Goal: Task Accomplishment & Management: Manage account settings

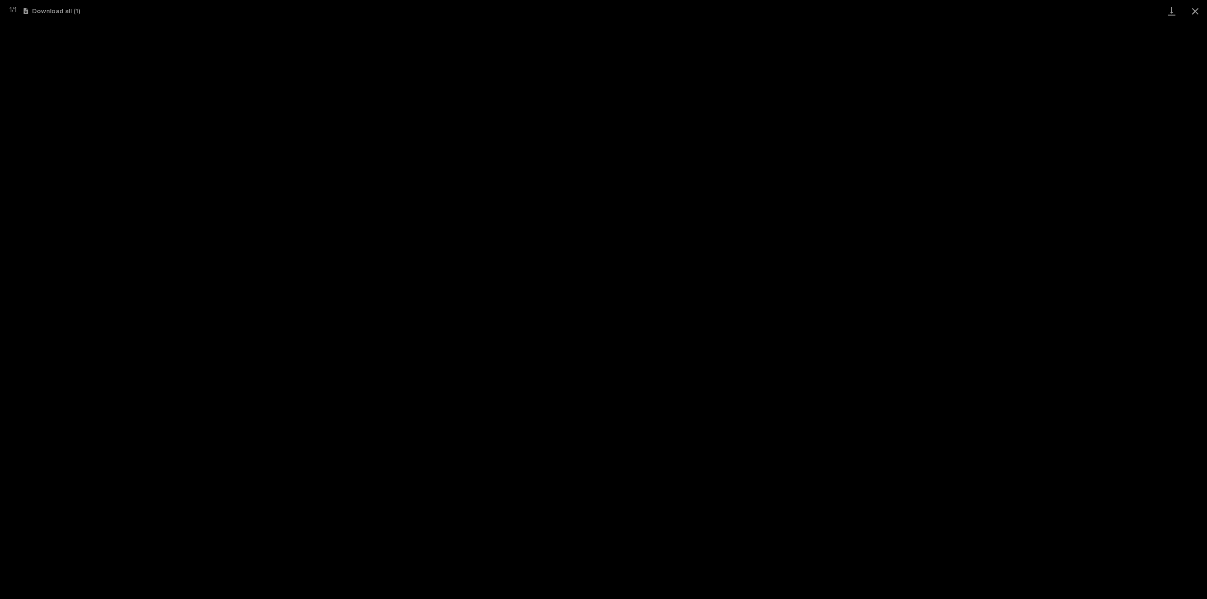
scroll to position [21, 0]
click at [1193, 10] on button "Close gallery" at bounding box center [1195, 11] width 24 height 22
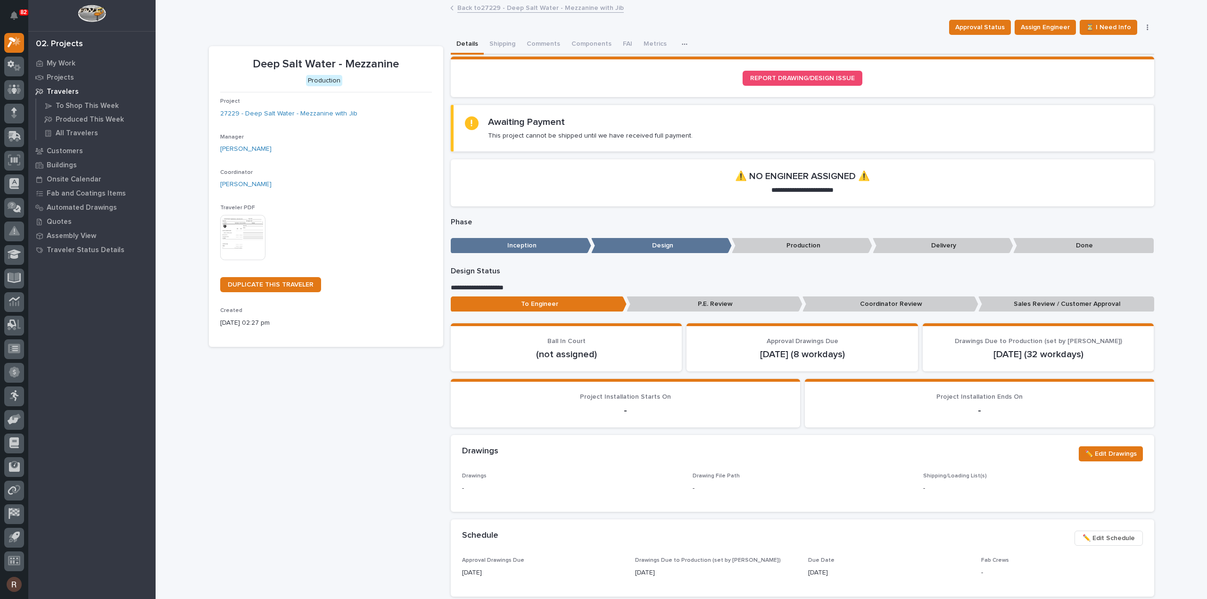
click at [497, 4] on link "Back to 27229 - Deep Salt Water - Mezzanine with Jib" at bounding box center [540, 7] width 166 height 11
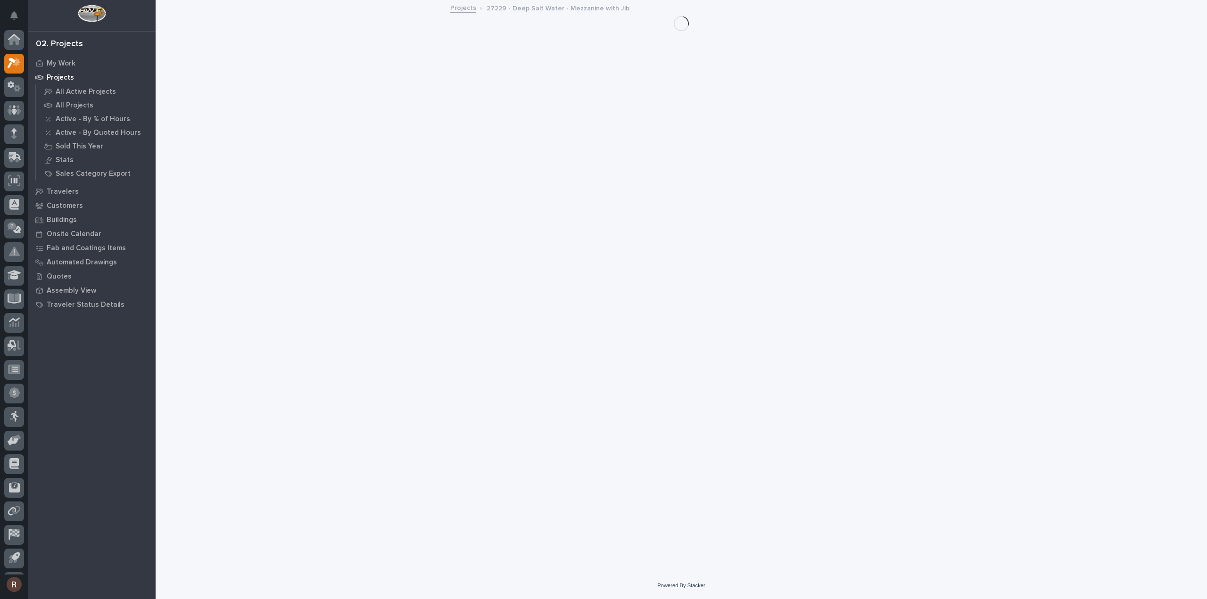
scroll to position [21, 0]
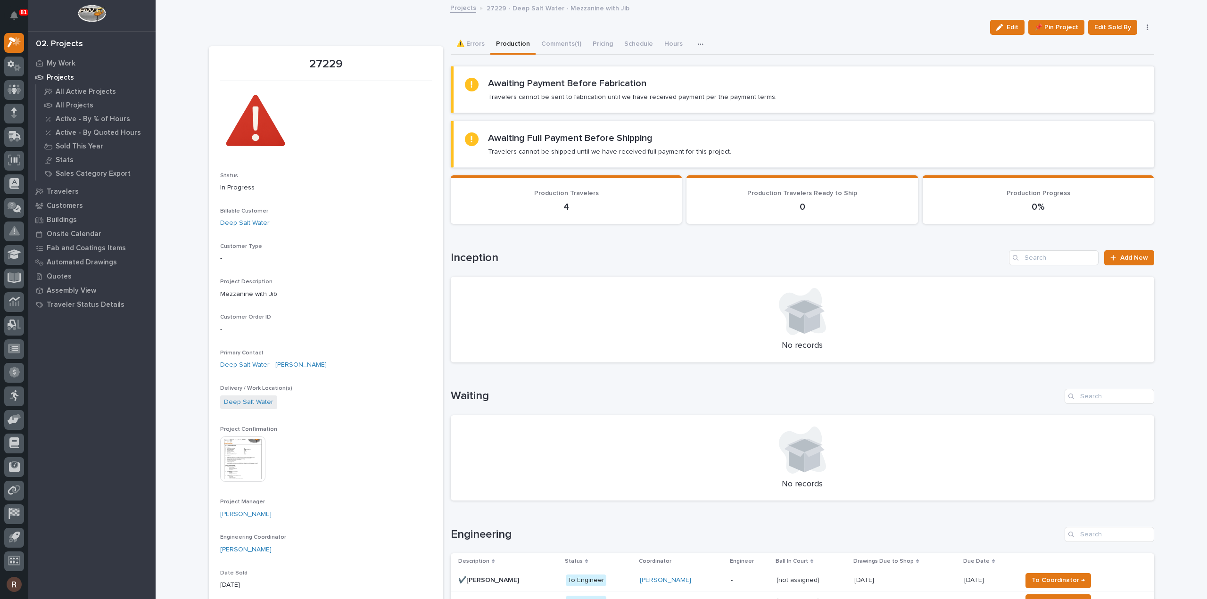
click at [66, 74] on p "Projects" at bounding box center [60, 78] width 27 height 8
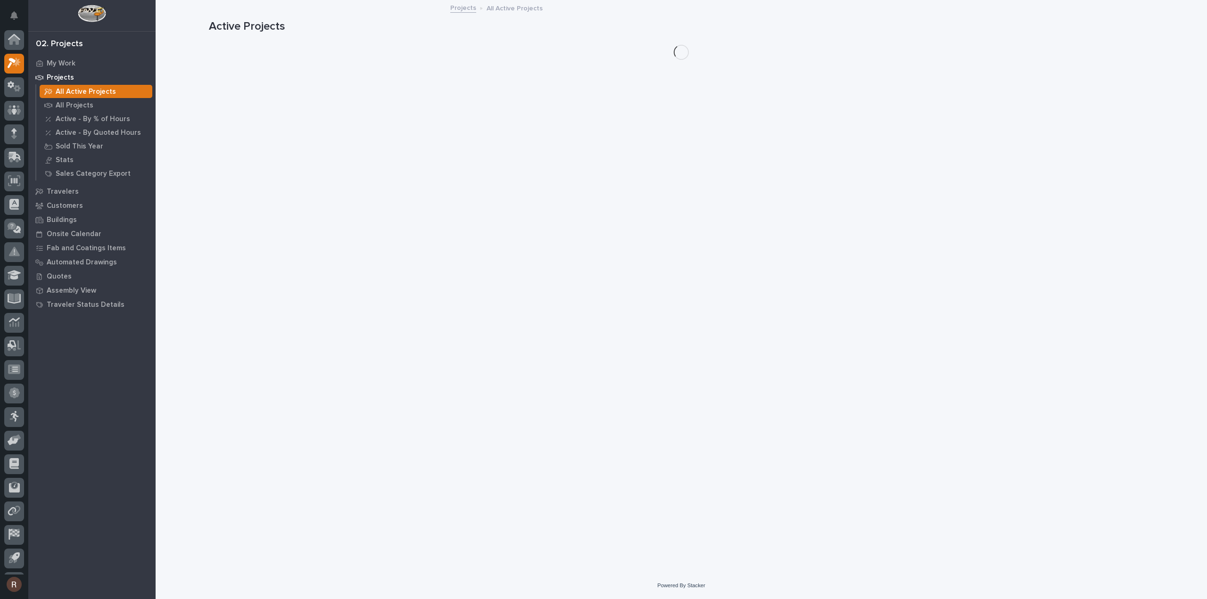
scroll to position [21, 0]
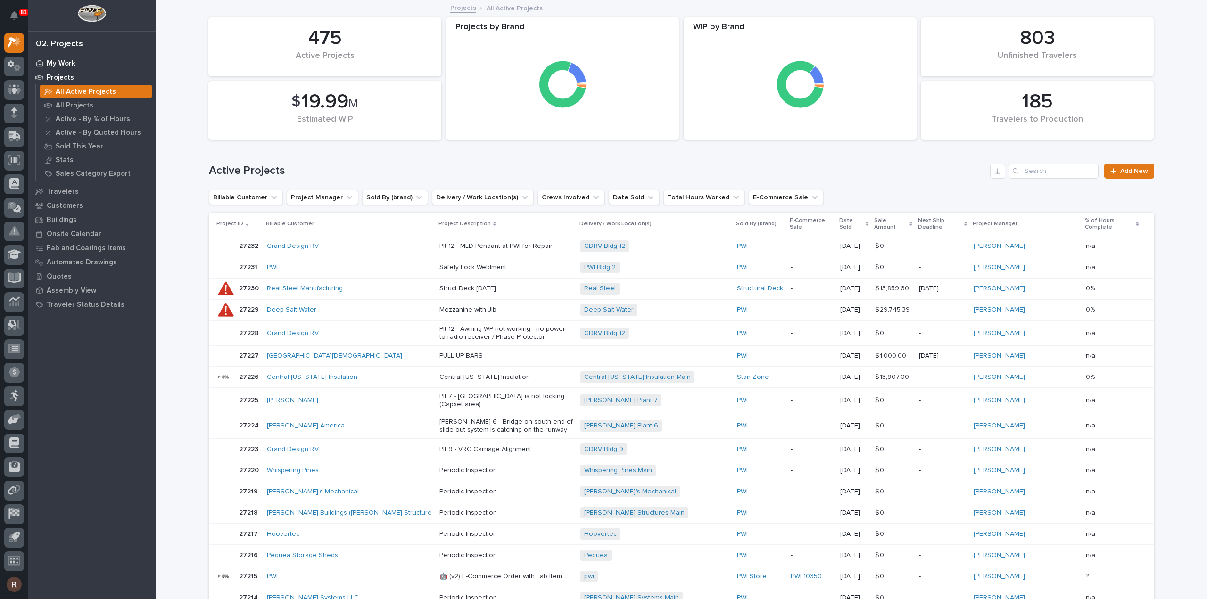
click at [48, 60] on p "My Work" at bounding box center [61, 63] width 29 height 8
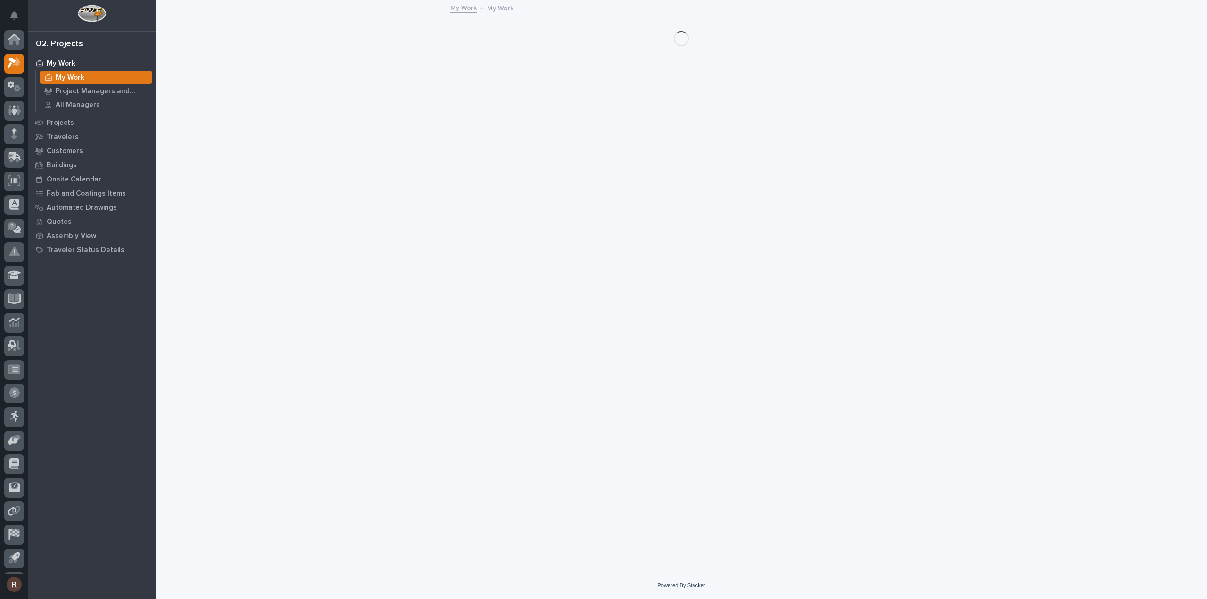
scroll to position [21, 0]
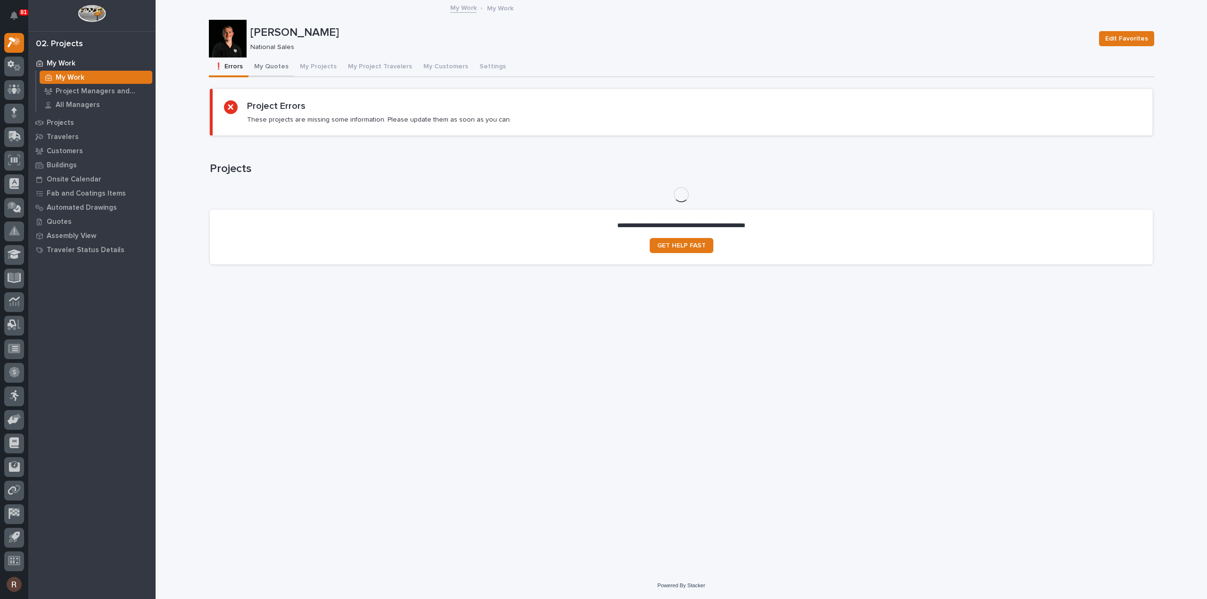
click at [284, 65] on button "My Quotes" at bounding box center [271, 68] width 46 height 20
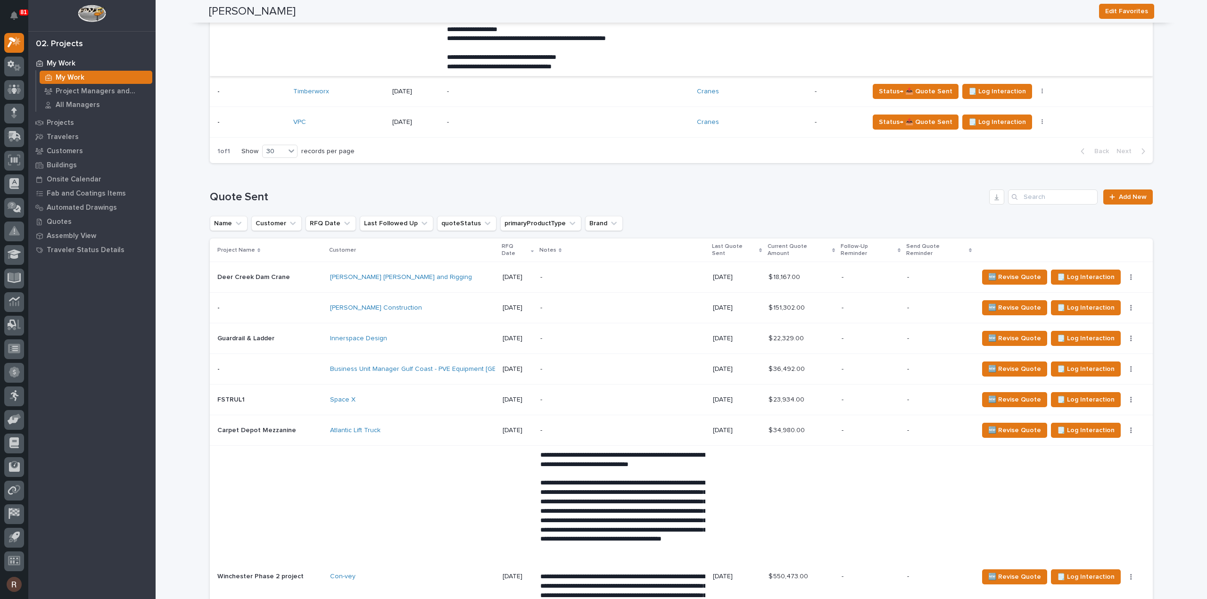
scroll to position [990, 0]
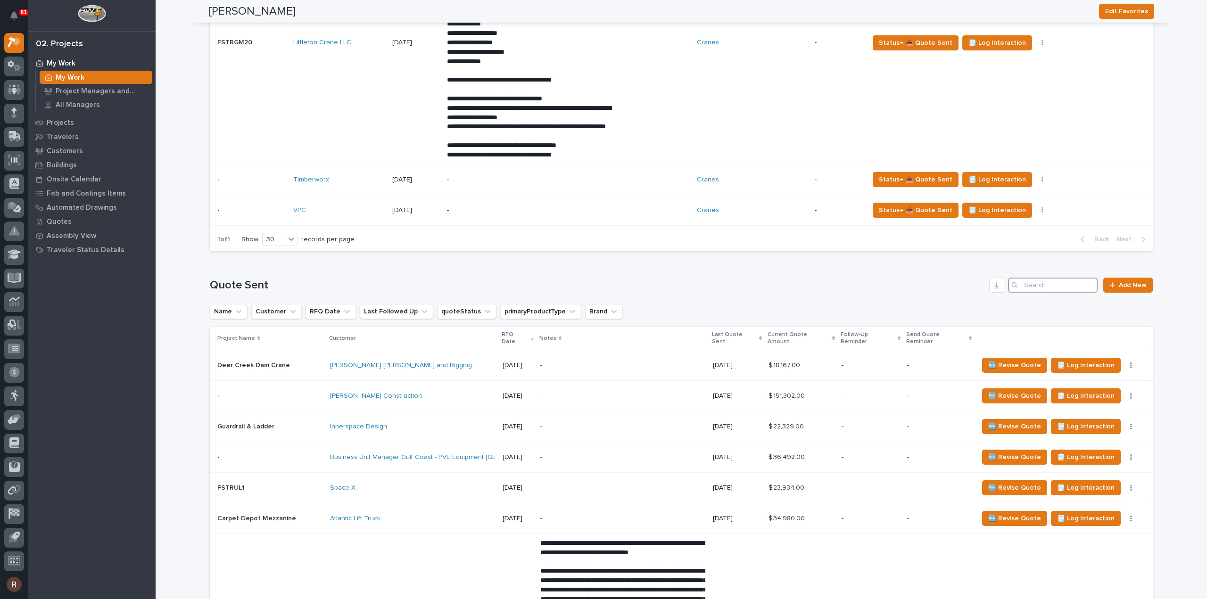
click at [1042, 293] on input "Search" at bounding box center [1053, 285] width 90 height 15
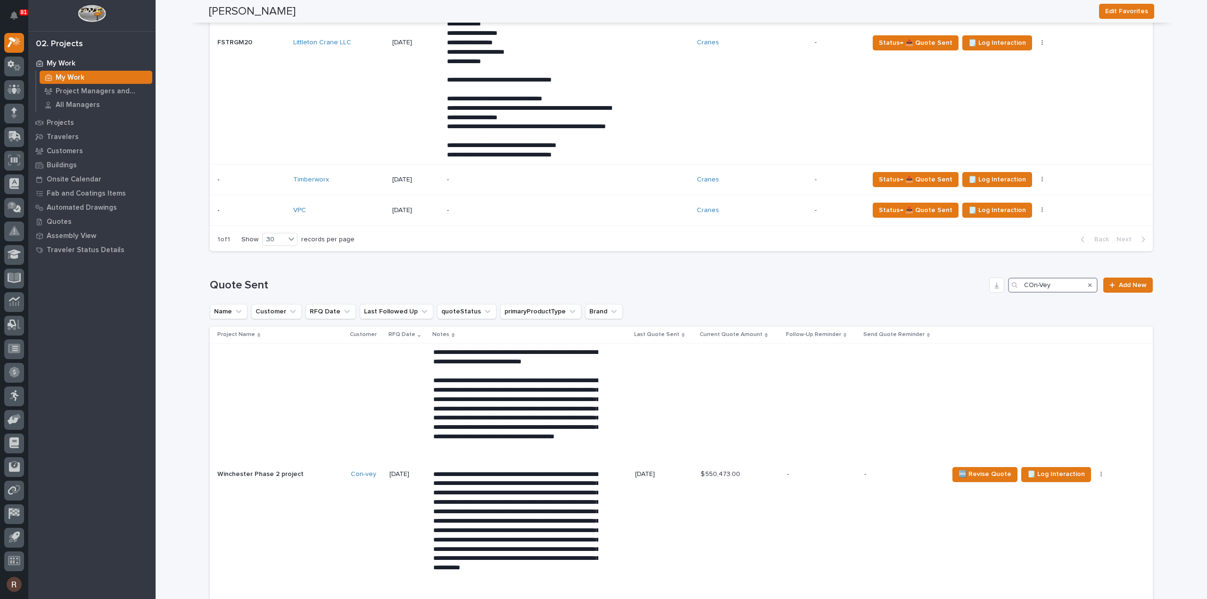
type input "COn-Vey"
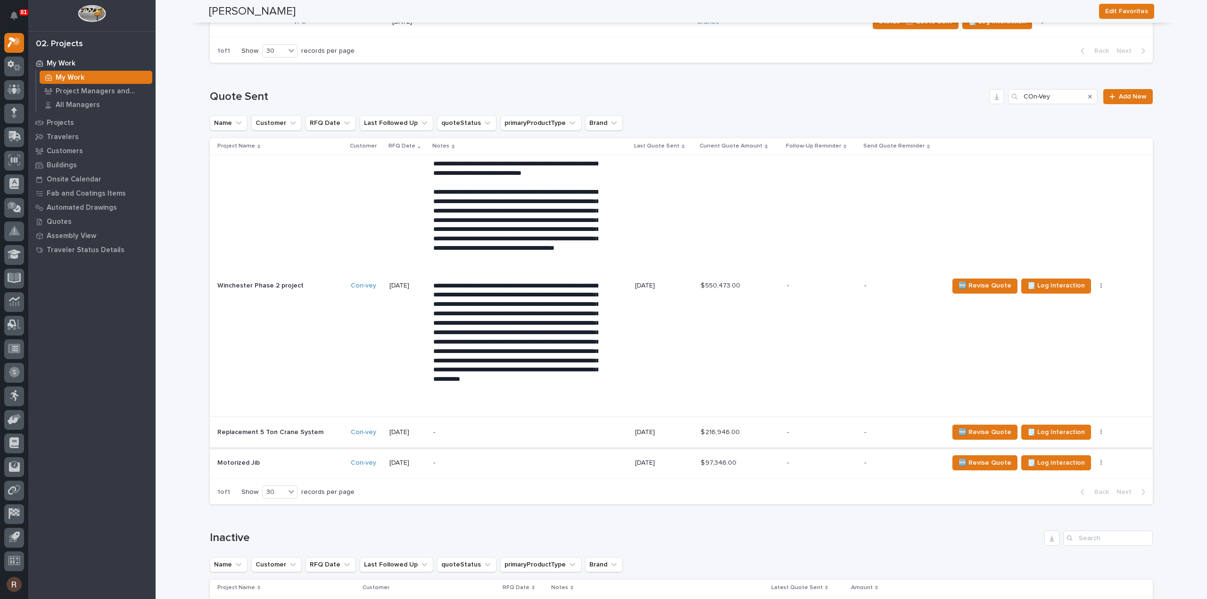
scroll to position [1226, 0]
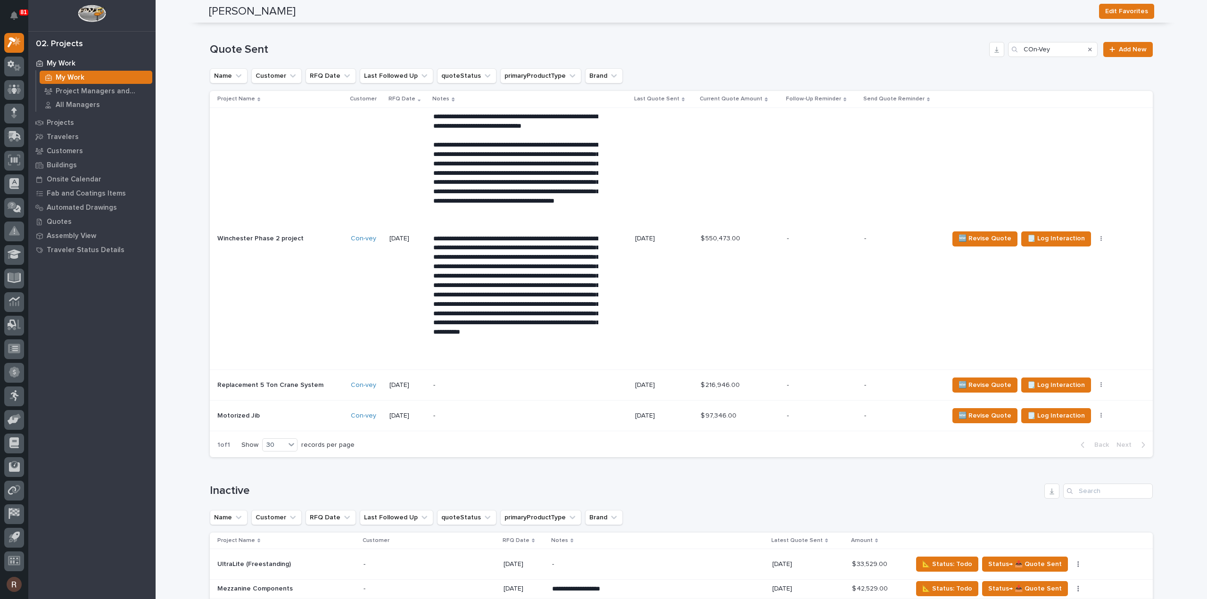
click at [571, 427] on div "-" at bounding box center [515, 415] width 165 height 21
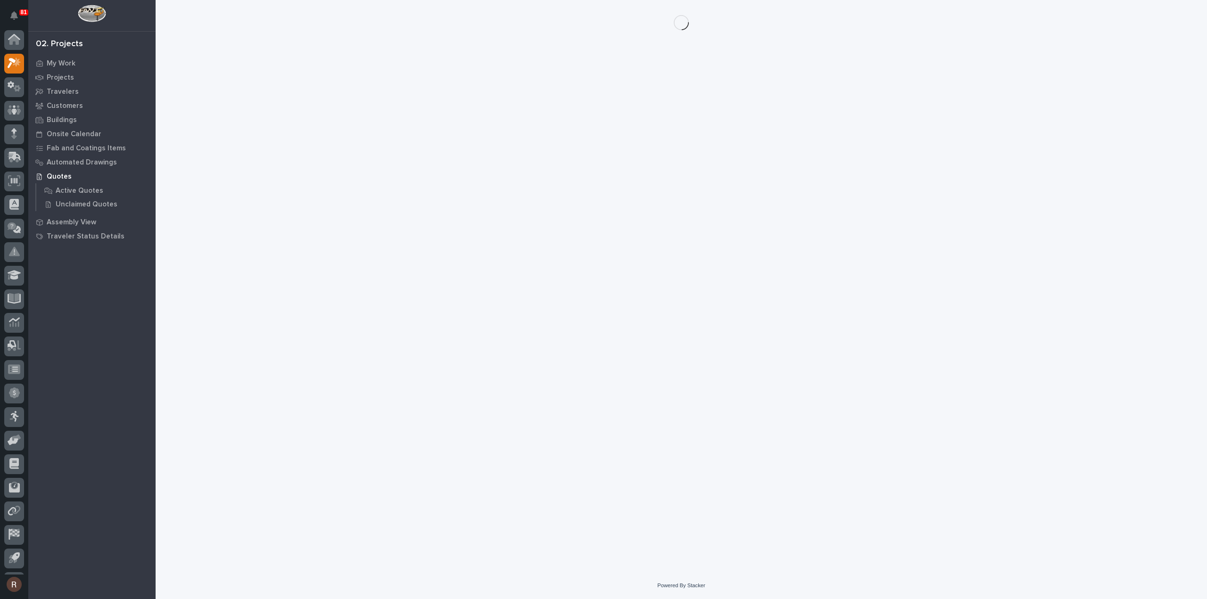
scroll to position [21, 0]
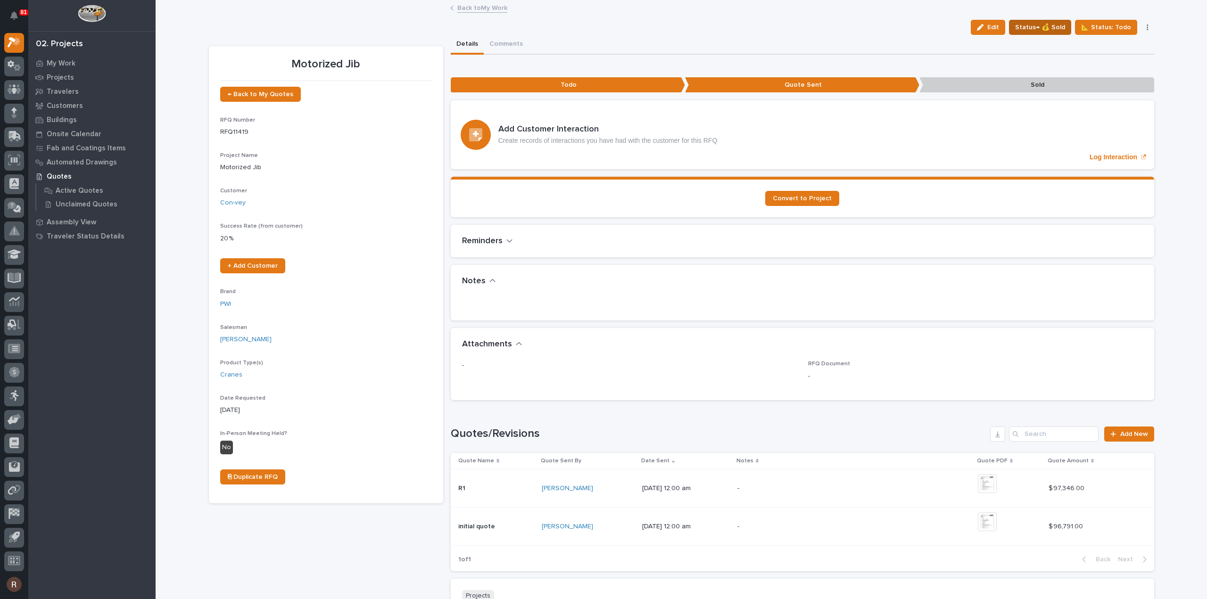
click at [1030, 27] on span "Status→ 💰 Sold" at bounding box center [1040, 27] width 50 height 11
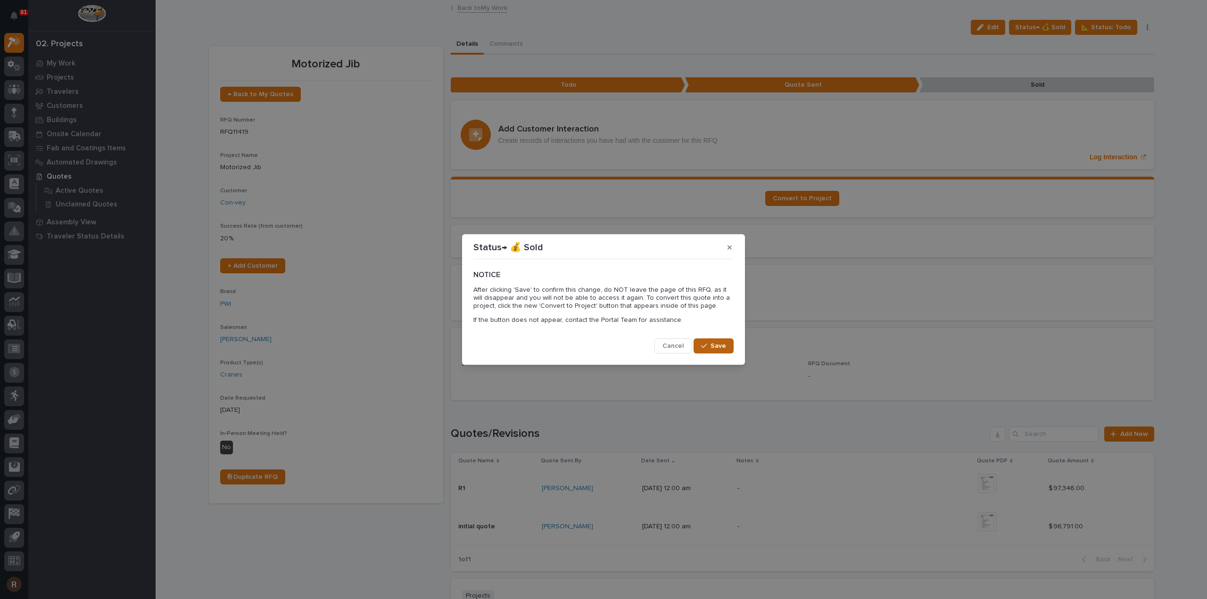
click at [723, 344] on span "Save" at bounding box center [719, 346] width 16 height 8
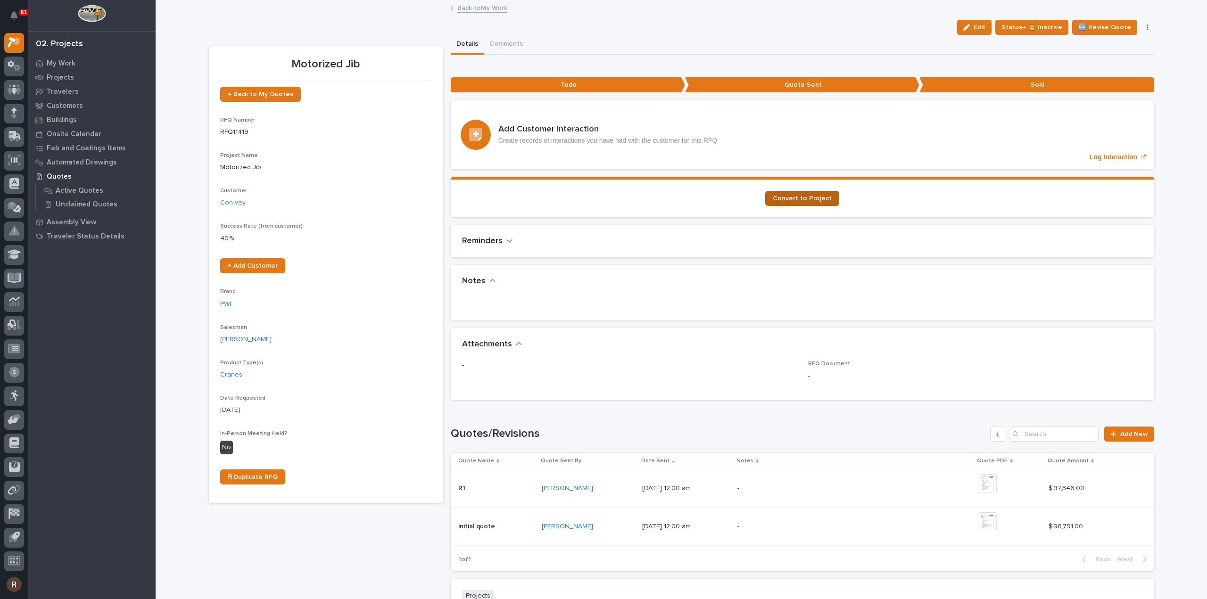
click at [781, 201] on link "Convert to Project" at bounding box center [802, 198] width 74 height 15
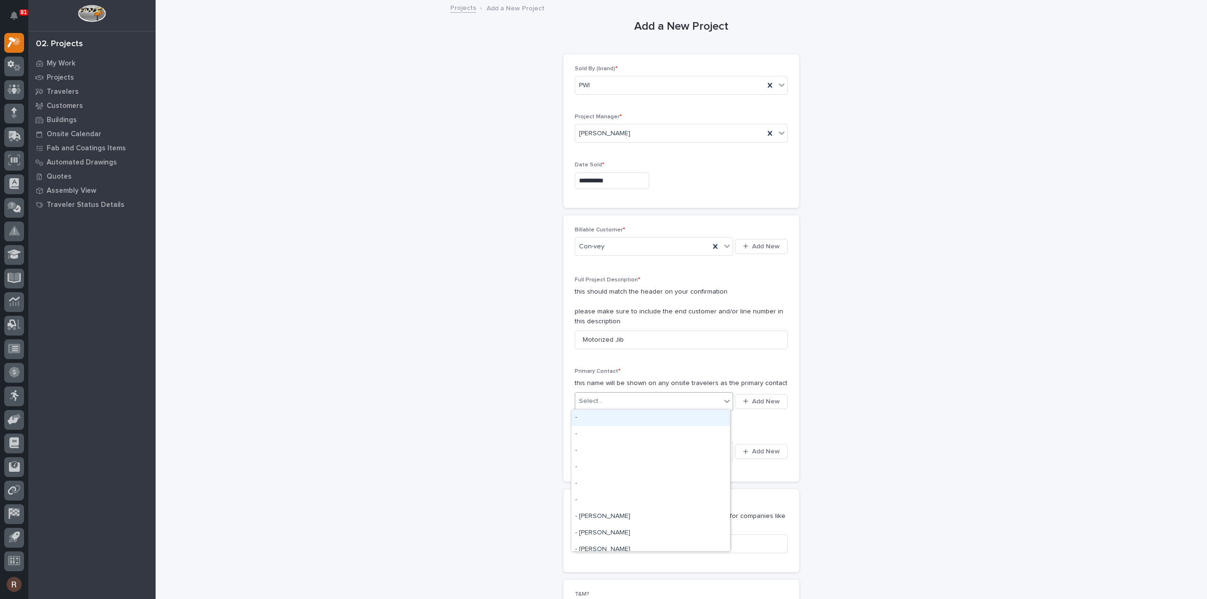
click at [603, 403] on div "Select..." at bounding box center [648, 402] width 146 height 16
type input "*"
click at [762, 395] on button "Add New" at bounding box center [761, 401] width 53 height 15
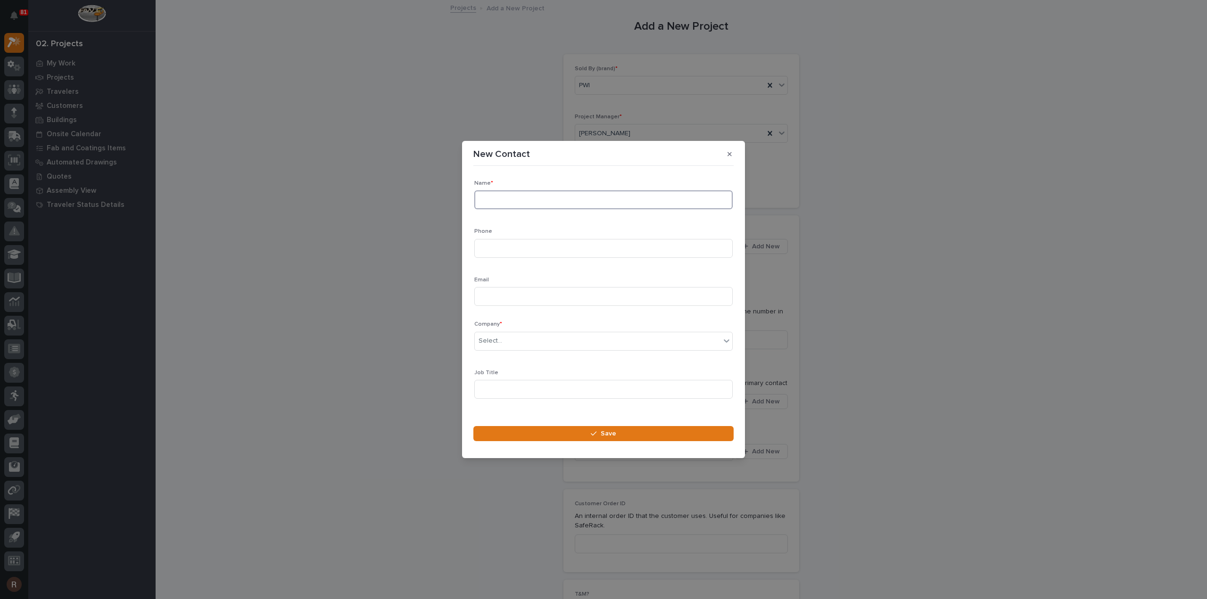
click at [523, 201] on input at bounding box center [603, 199] width 258 height 19
type input "Michael Mercker"
paste input "(541) 733-2080"
type input "(541) 733-2080"
click at [531, 295] on input at bounding box center [603, 296] width 258 height 19
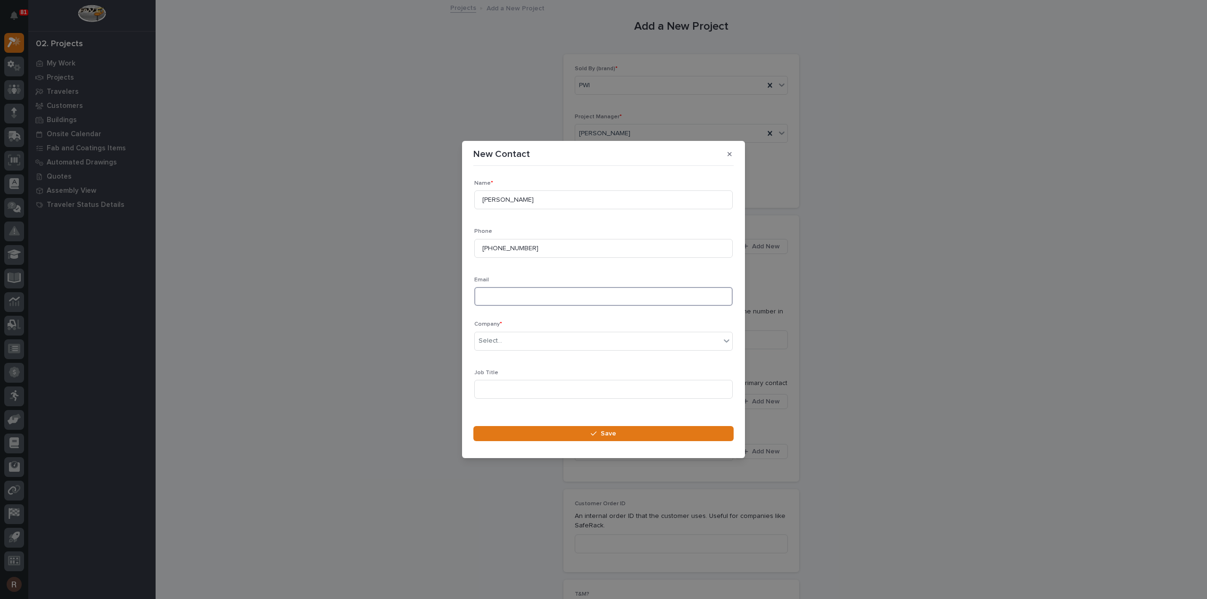
paste input "michael.mercker@con-vey.com"
type input "michael.mercker@con-vey.com"
click at [505, 339] on div "Select..." at bounding box center [598, 341] width 246 height 16
type input "*******"
click at [504, 357] on div "Con-vey" at bounding box center [600, 359] width 250 height 17
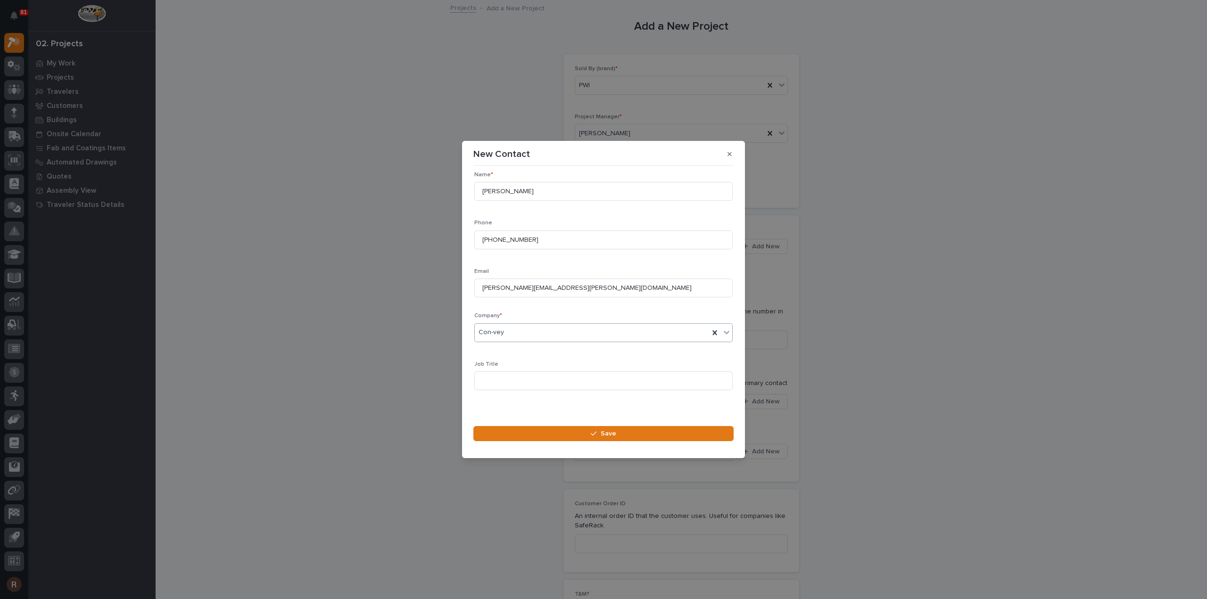
scroll to position [13, 0]
click at [568, 436] on button "Save" at bounding box center [603, 433] width 260 height 15
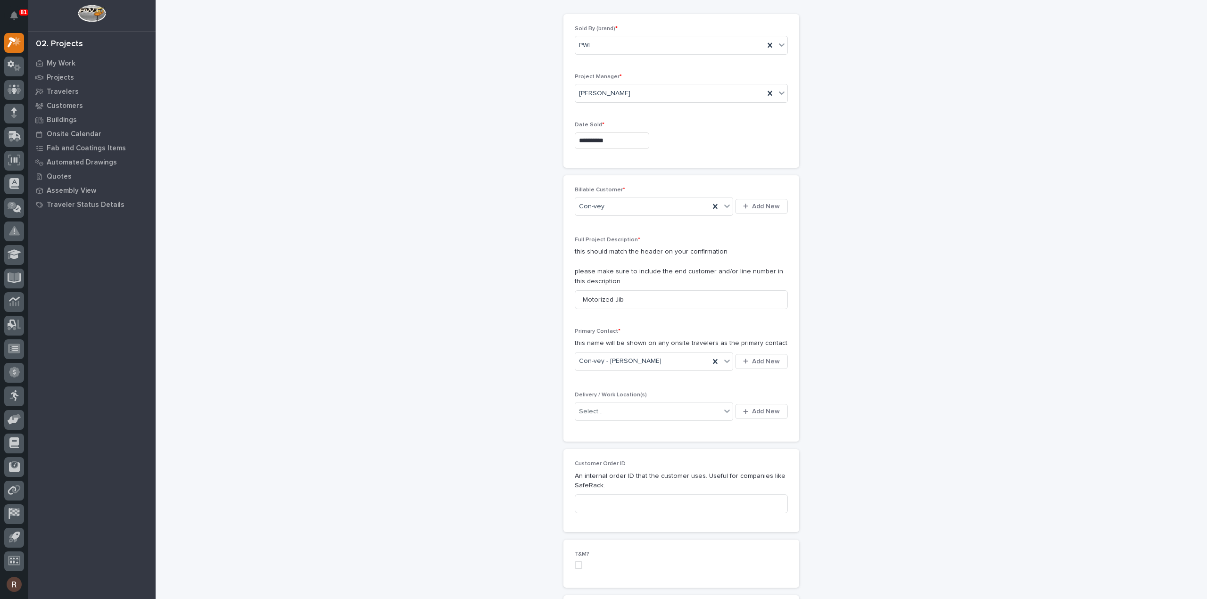
scroll to position [94, 0]
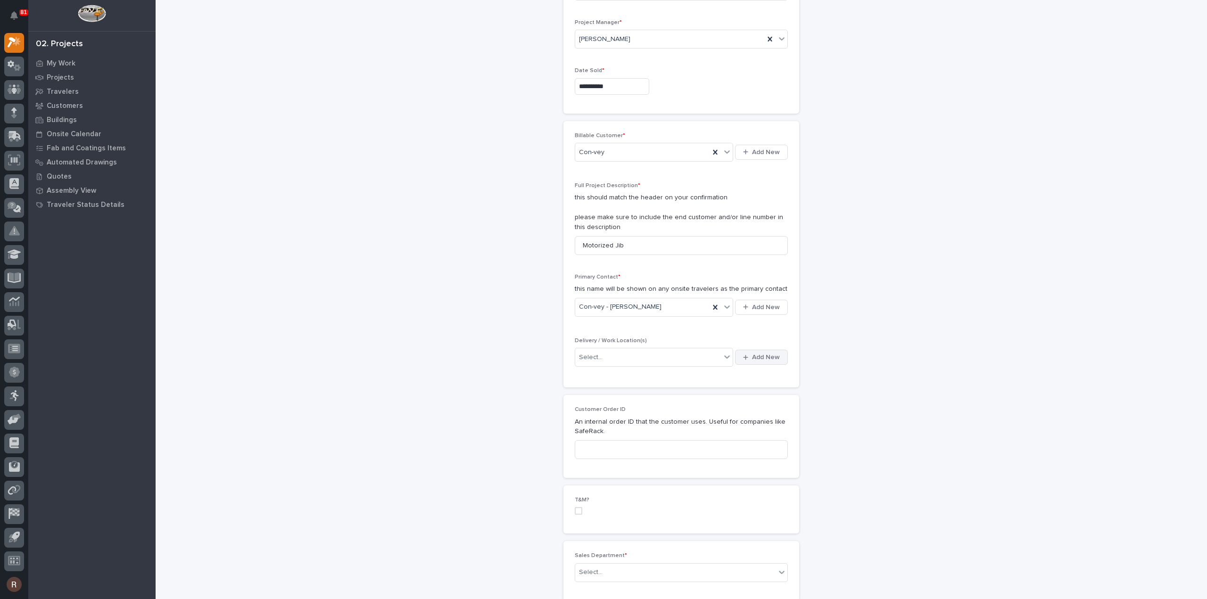
click at [745, 359] on button "Add New" at bounding box center [761, 357] width 53 height 15
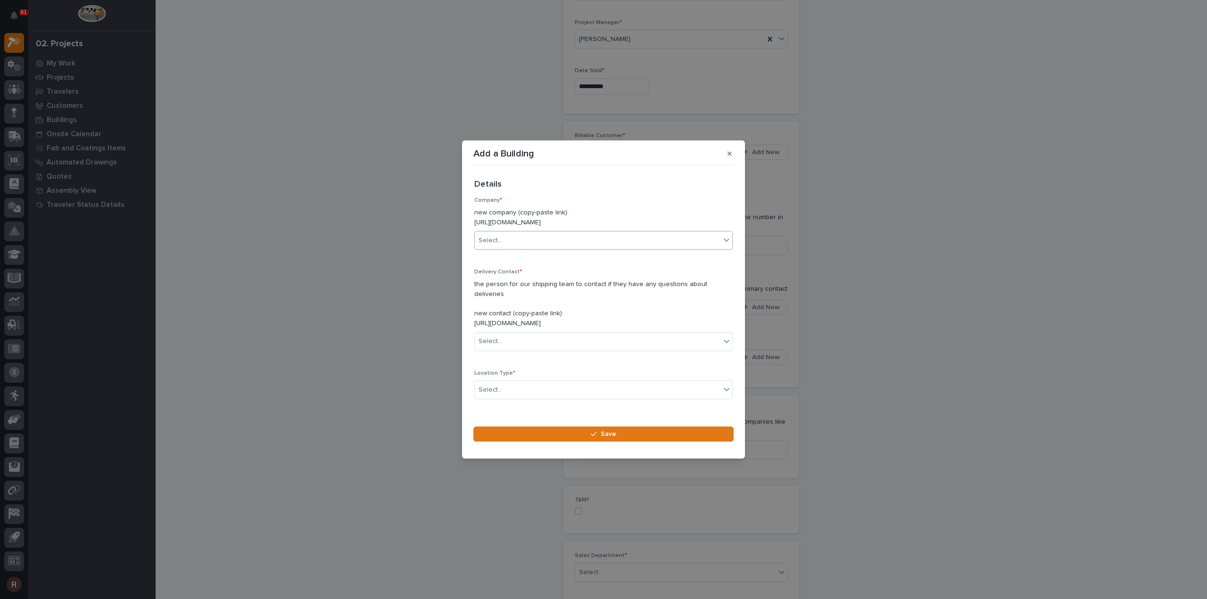
click at [531, 240] on div "Select..." at bounding box center [598, 241] width 246 height 16
type input "*******"
click at [516, 264] on div "Con-vey" at bounding box center [600, 264] width 250 height 17
click at [519, 334] on div "Select..." at bounding box center [598, 342] width 246 height 16
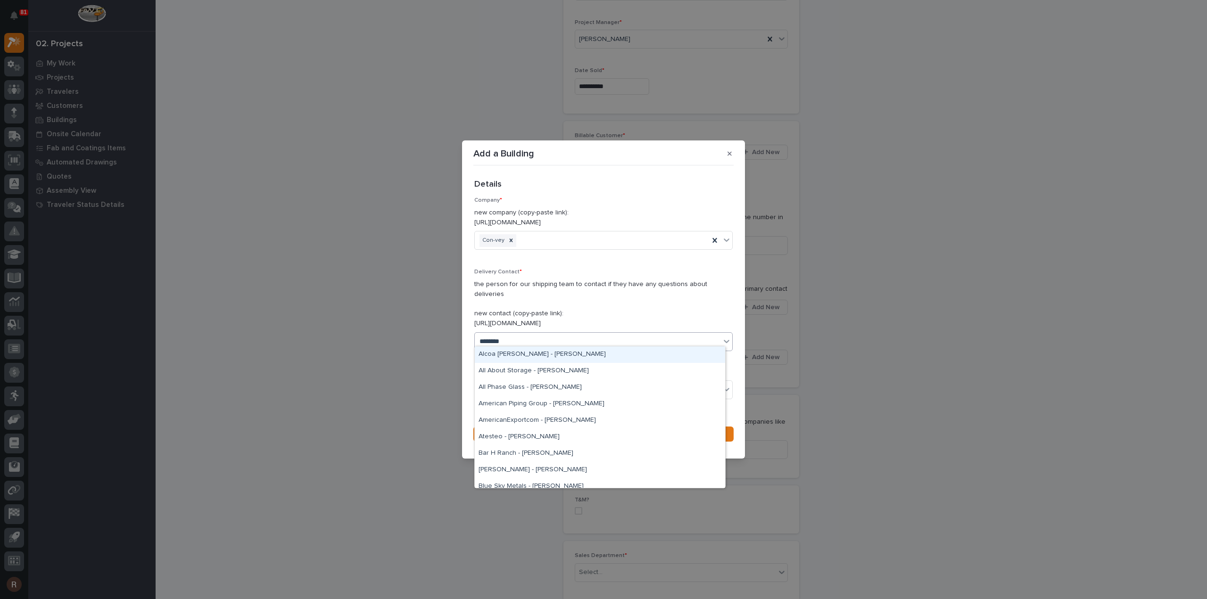
type input "*********"
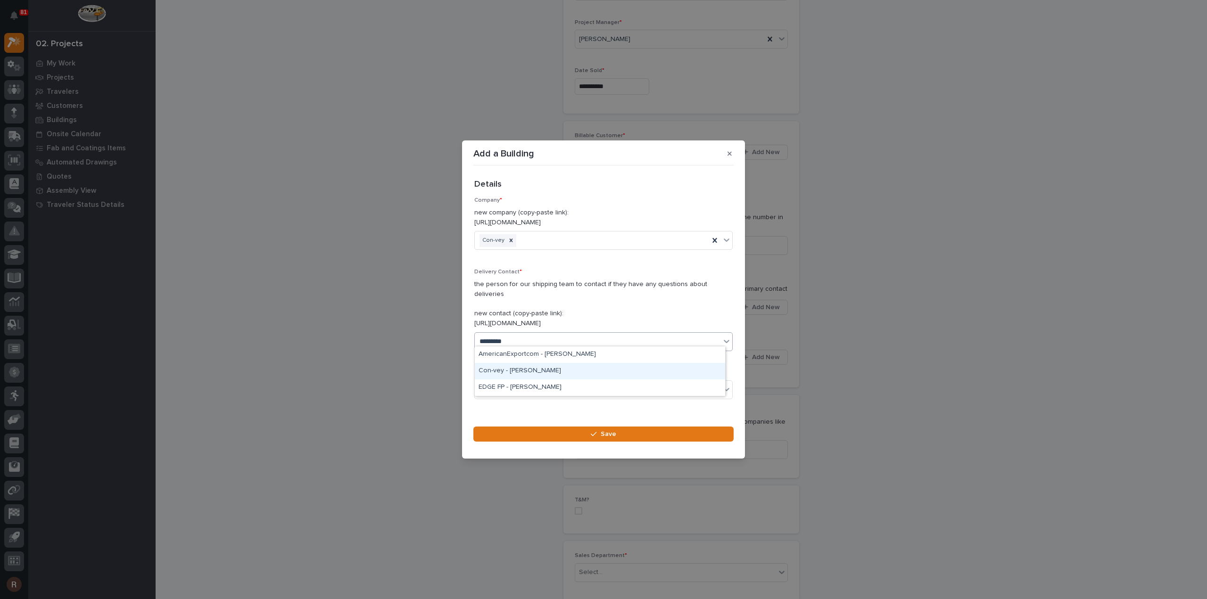
click at [556, 370] on div "Con-vey - Michael Mercker" at bounding box center [600, 371] width 250 height 17
click at [535, 385] on div "Select..." at bounding box center [598, 390] width 246 height 16
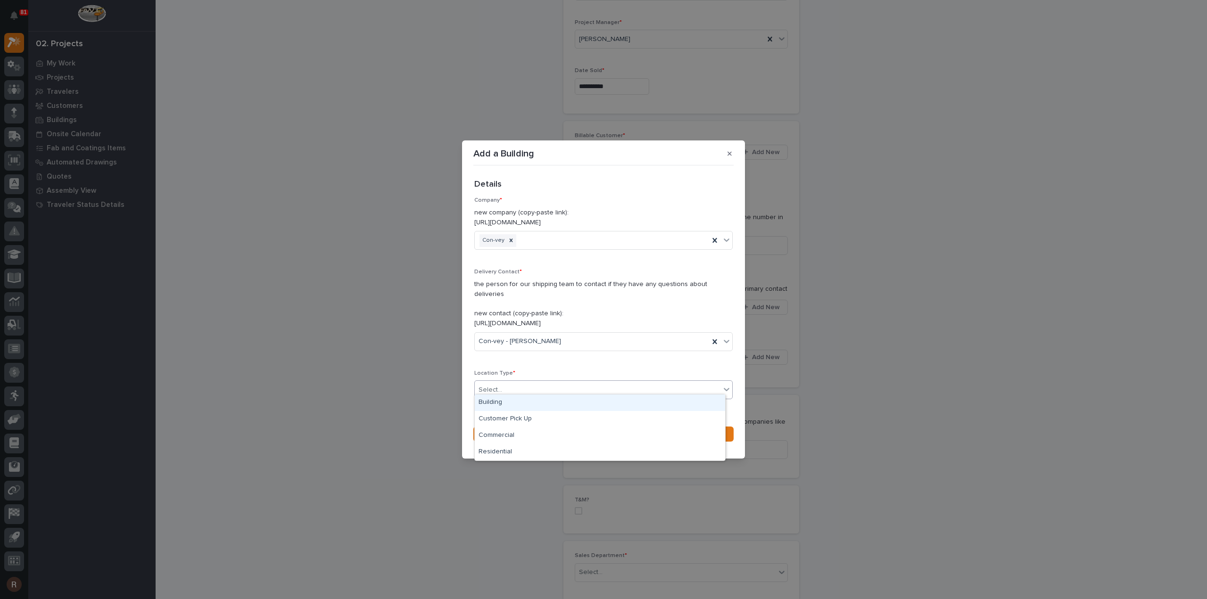
click at [513, 403] on div "Building" at bounding box center [600, 403] width 250 height 17
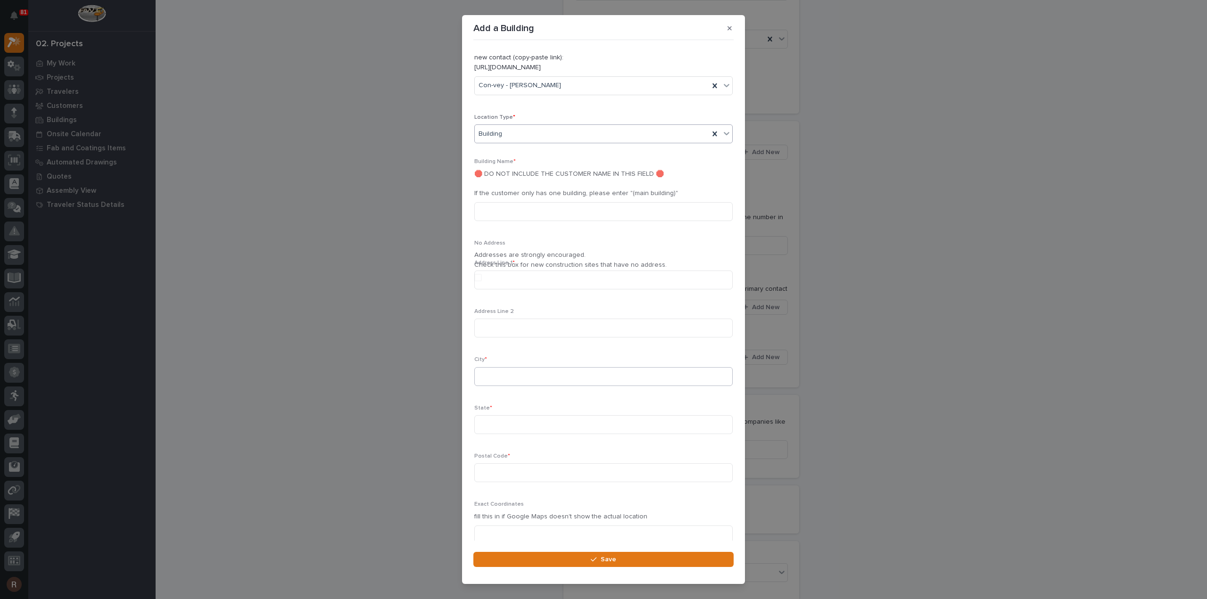
scroll to position [201, 0]
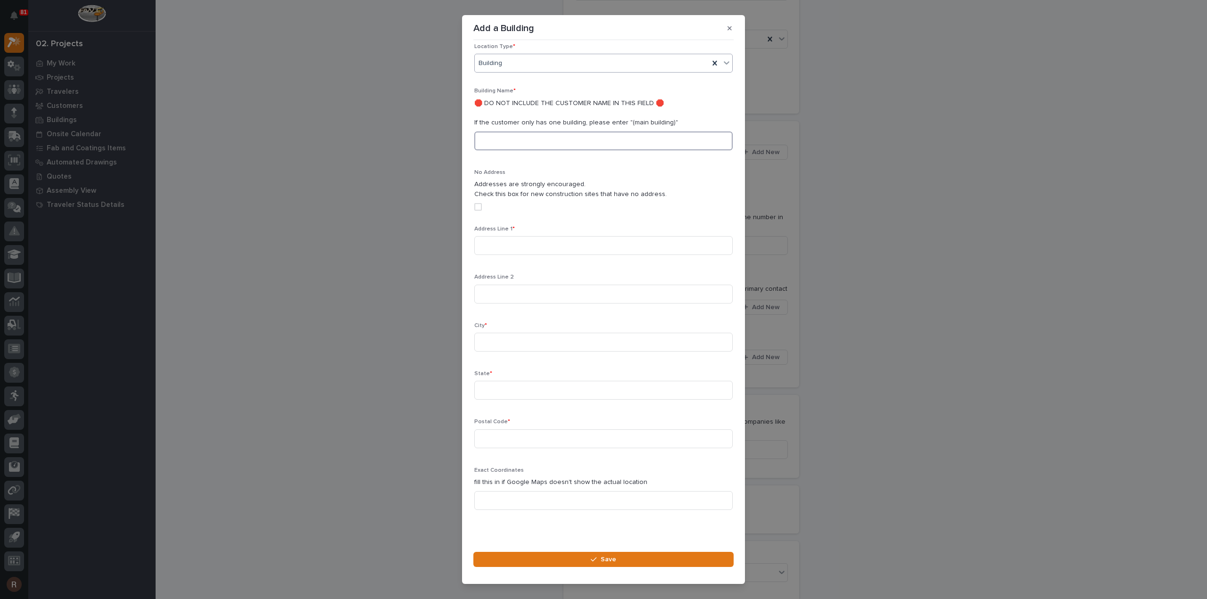
click at [509, 132] on input at bounding box center [603, 141] width 258 height 19
type input "Boise Cascade"
type input "19953 US HWY 31"
type input "Thorsby"
type input "AL"
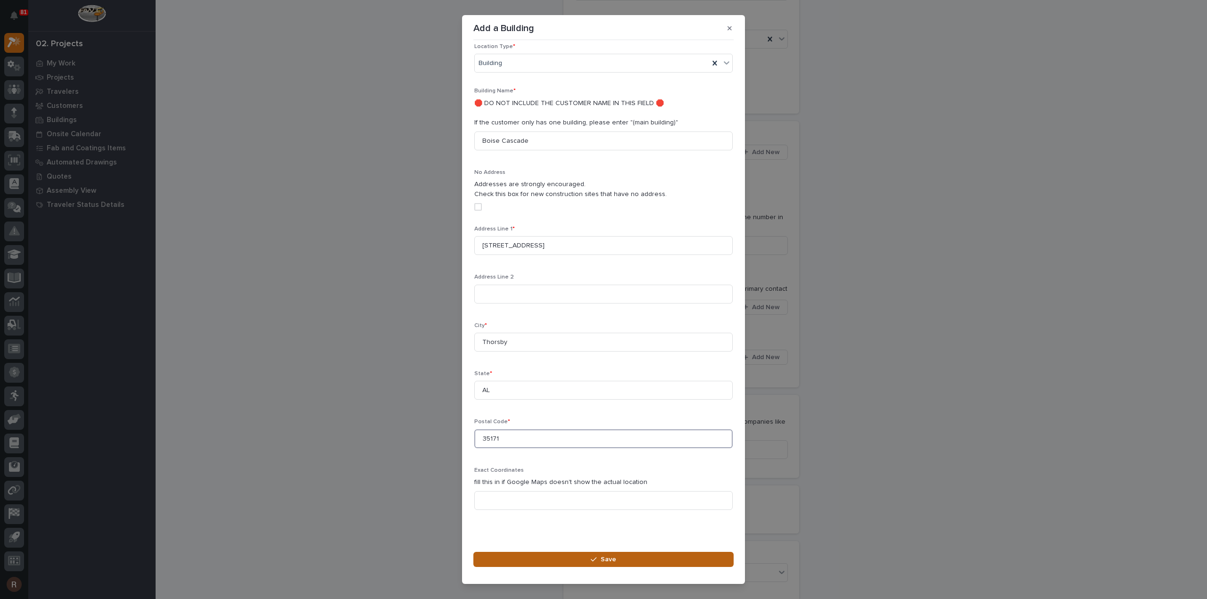
type input "35171"
click at [565, 562] on button "Save" at bounding box center [603, 559] width 260 height 15
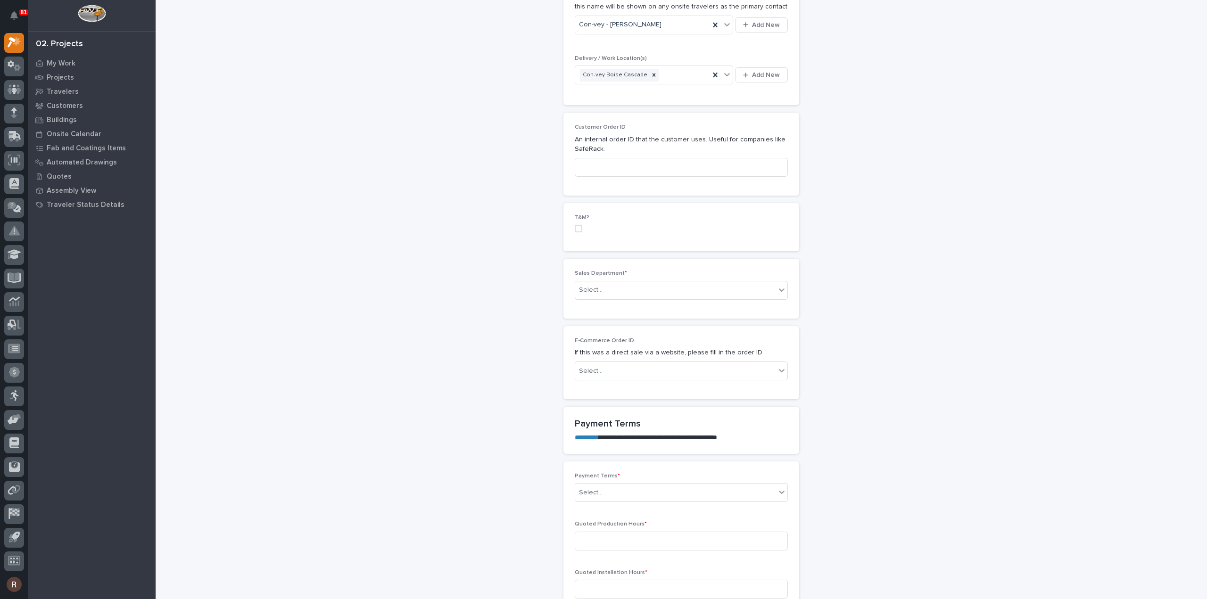
scroll to position [377, 0]
click at [603, 293] on div "Select..." at bounding box center [675, 290] width 200 height 16
click at [596, 305] on span "National Sales" at bounding box center [599, 305] width 48 height 10
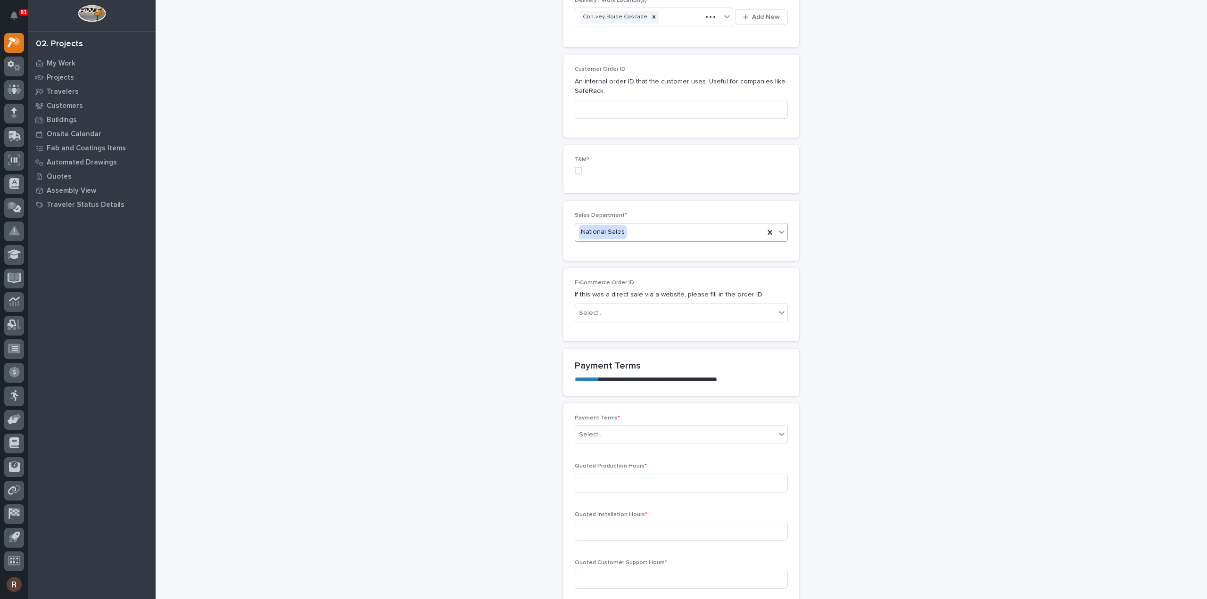
scroll to position [519, 0]
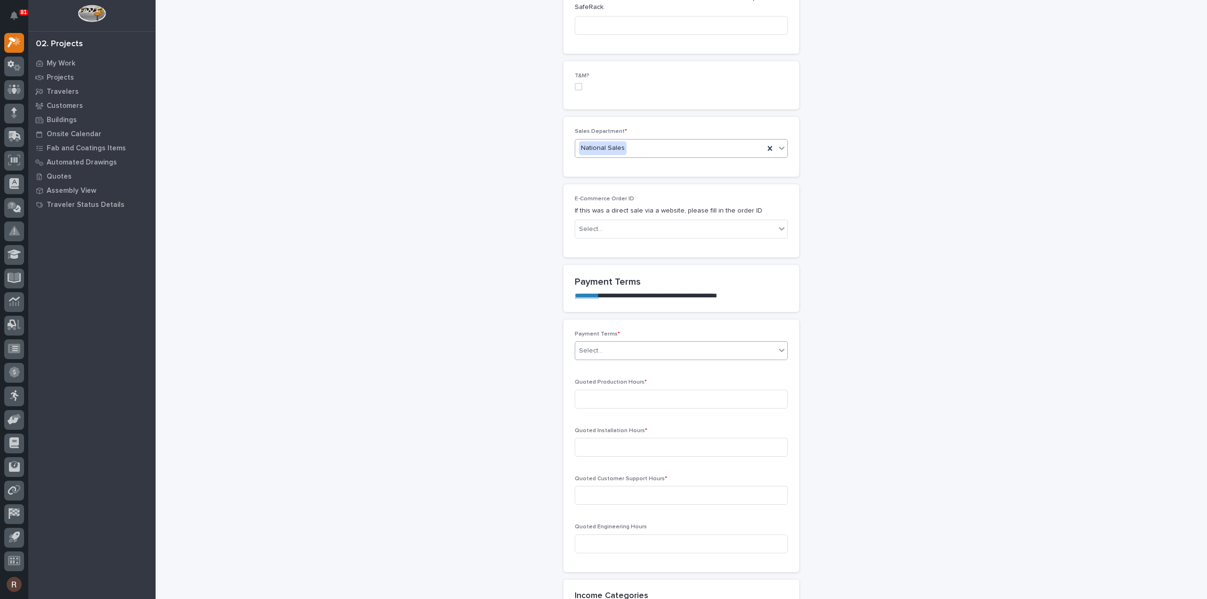
click at [603, 351] on input "text" at bounding box center [603, 351] width 1 height 8
click at [587, 398] on div "35/65" at bounding box center [677, 399] width 212 height 17
click at [636, 400] on input at bounding box center [681, 399] width 213 height 19
type input "125"
type input "0"
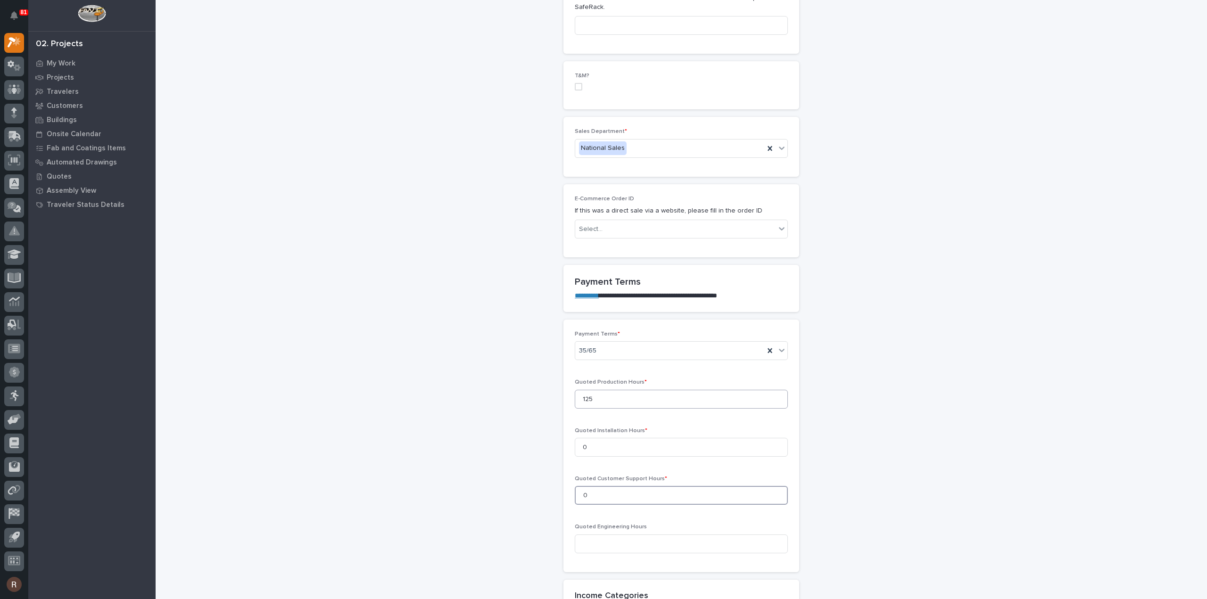
type input "0"
click at [603, 535] on input at bounding box center [681, 544] width 213 height 19
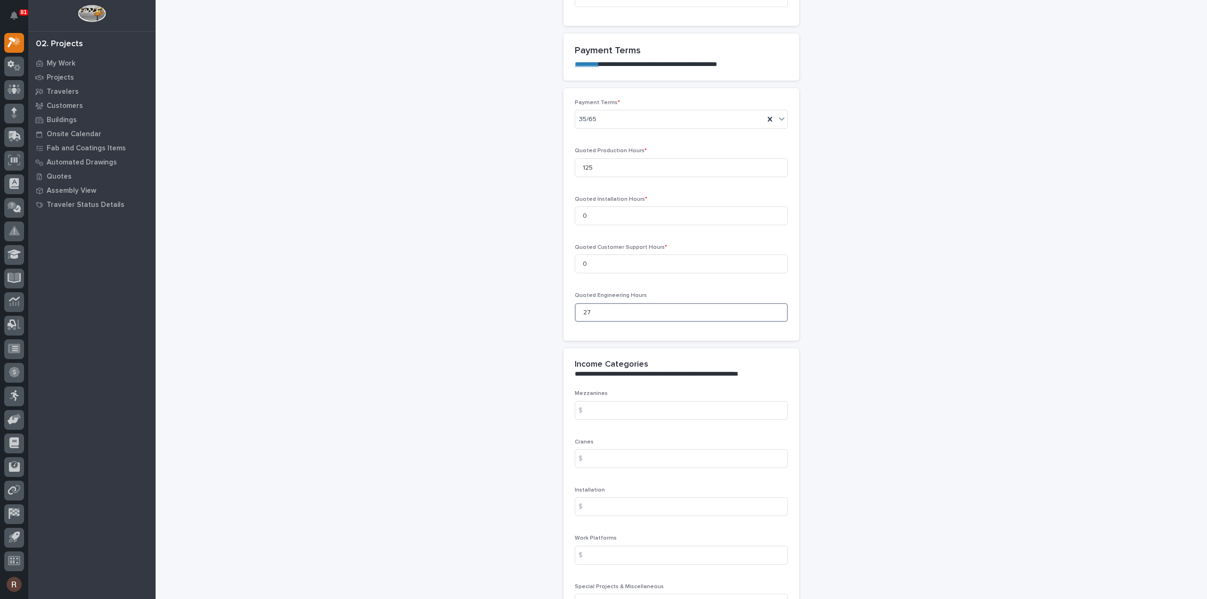
scroll to position [754, 0]
type input "27"
click at [658, 403] on input at bounding box center [681, 406] width 213 height 19
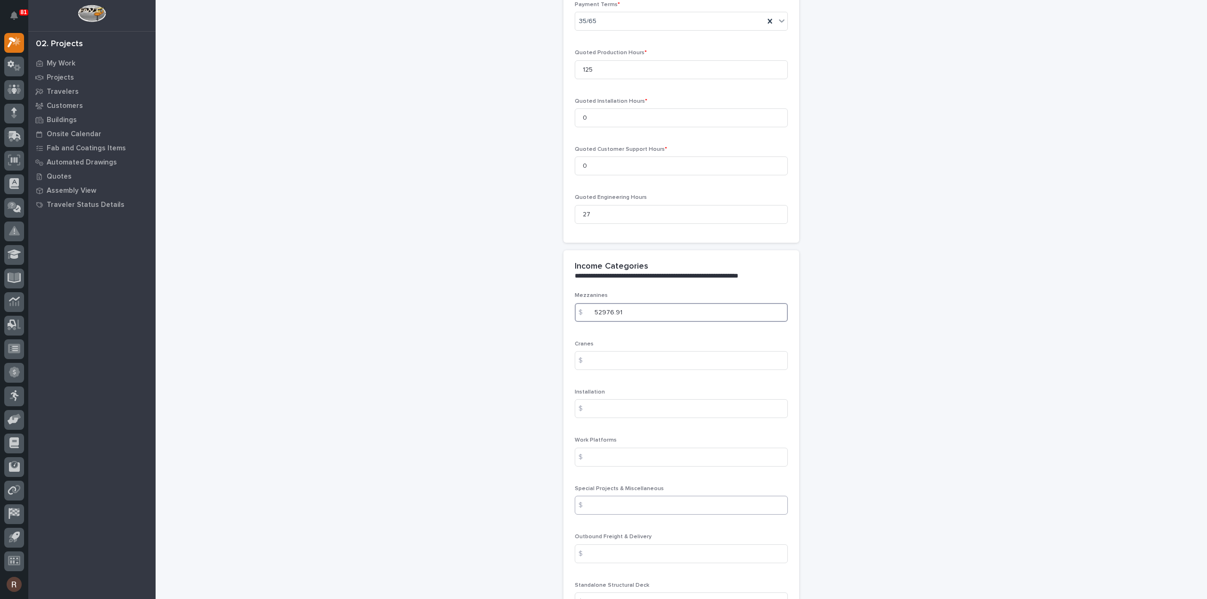
scroll to position [849, 0]
type input "52976.91"
click at [593, 500] on input at bounding box center [681, 505] width 213 height 19
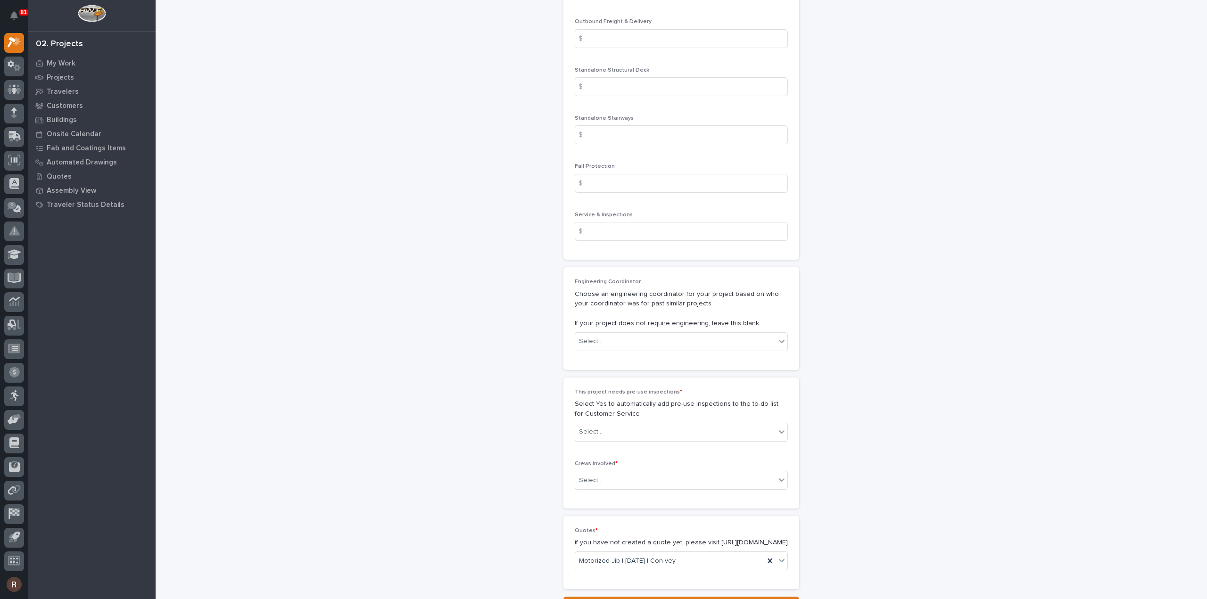
scroll to position [1367, 0]
type input "558.06"
click at [603, 339] on div "Select..." at bounding box center [675, 338] width 200 height 16
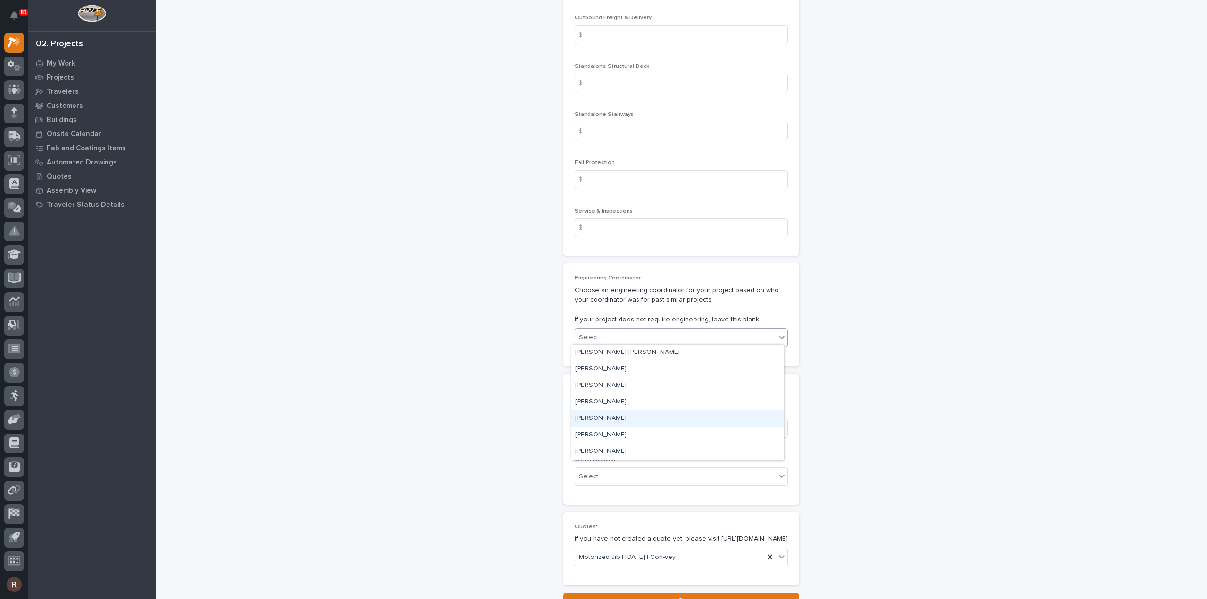
click at [598, 416] on div "Spenser Yoder" at bounding box center [677, 419] width 212 height 17
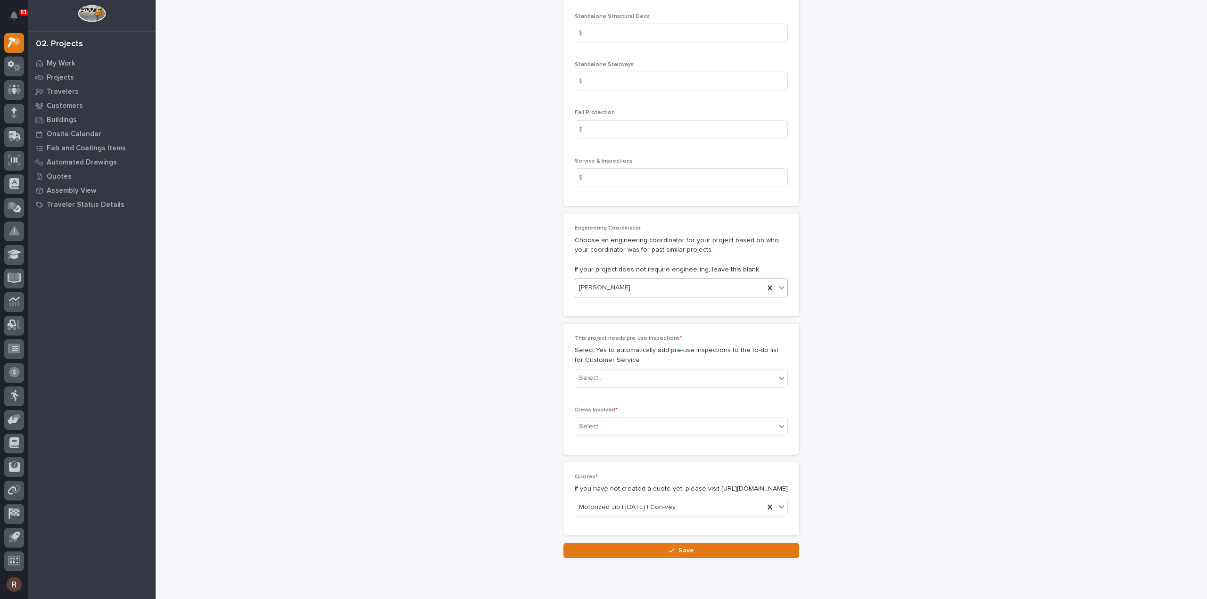
scroll to position [1456, 0]
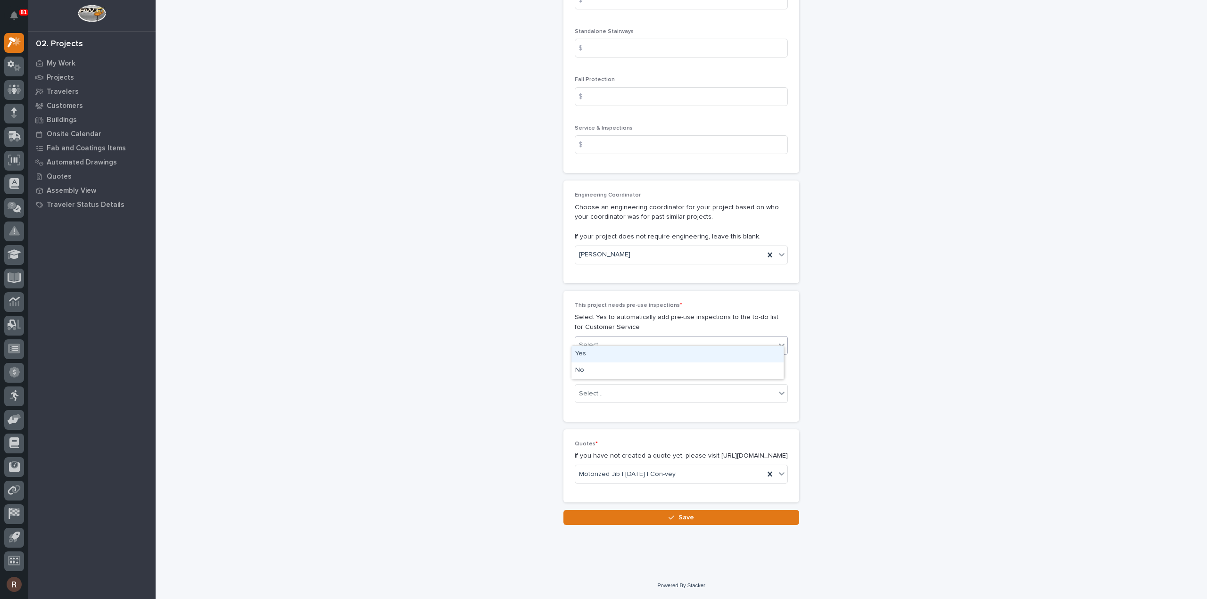
click at [630, 338] on div "Select..." at bounding box center [675, 346] width 200 height 16
click at [582, 369] on div "No" at bounding box center [677, 371] width 212 height 17
click at [588, 389] on div "Select..." at bounding box center [591, 394] width 24 height 10
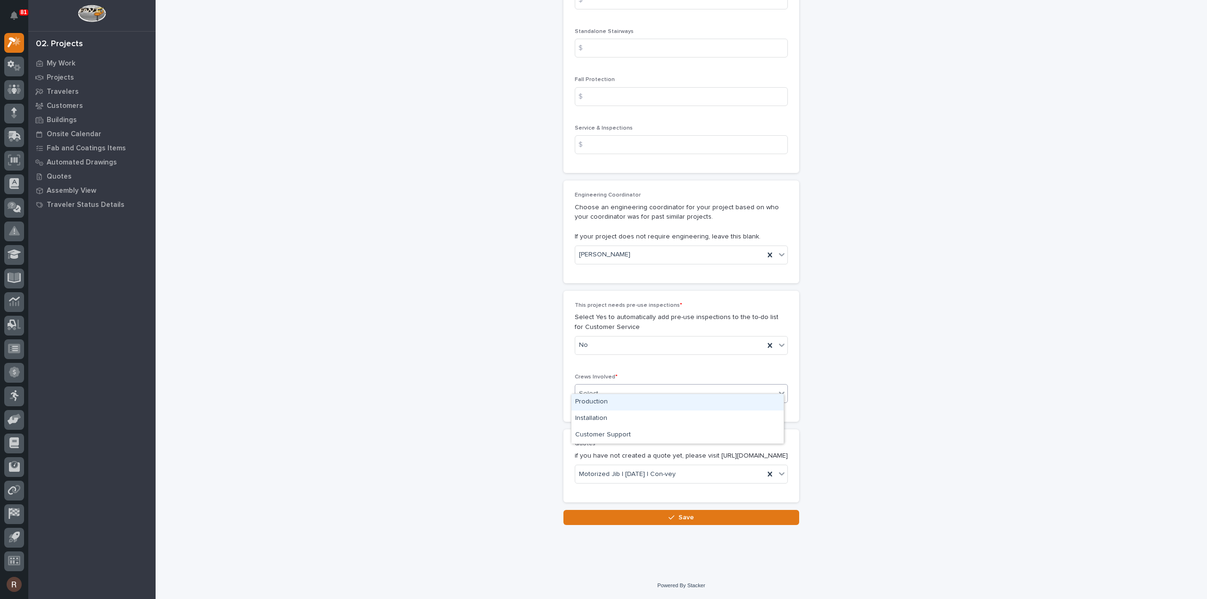
click at [595, 397] on div "Production" at bounding box center [677, 402] width 212 height 17
click at [656, 521] on button "Save" at bounding box center [681, 517] width 236 height 15
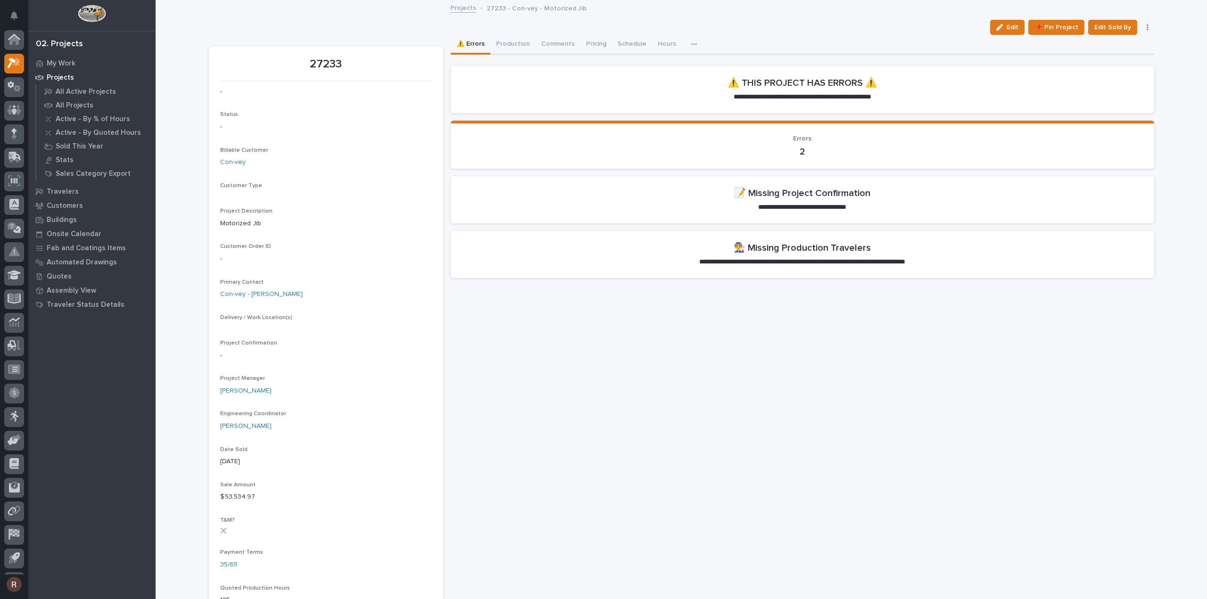
scroll to position [21, 0]
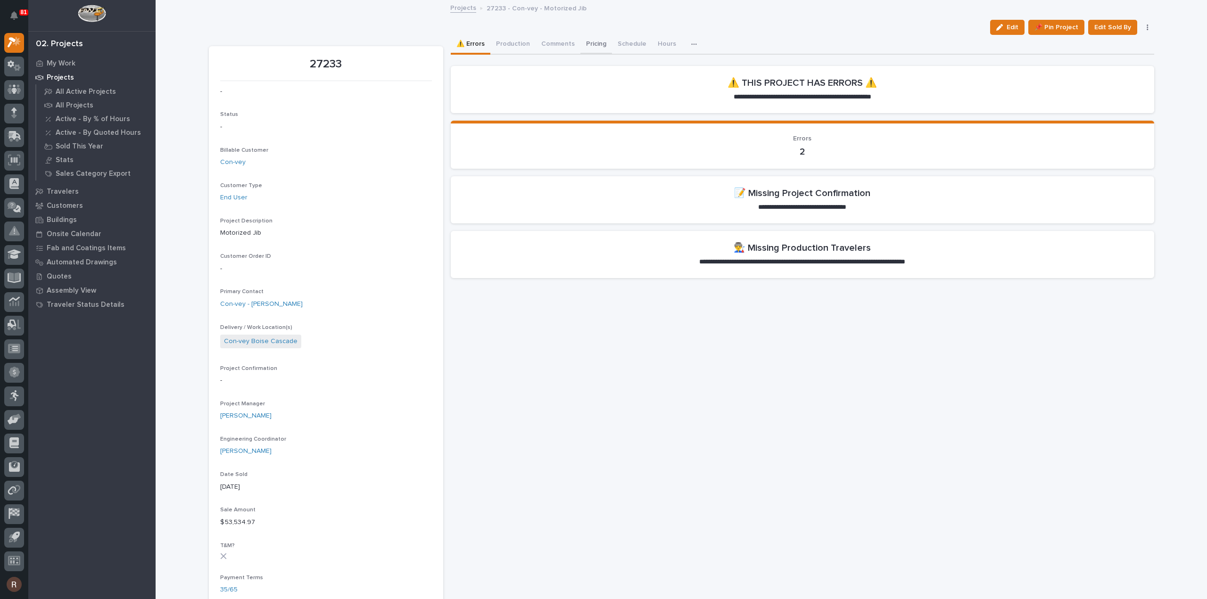
drag, startPoint x: 596, startPoint y: 47, endPoint x: 584, endPoint y: 48, distance: 11.9
click at [596, 47] on button "Pricing" at bounding box center [596, 45] width 32 height 20
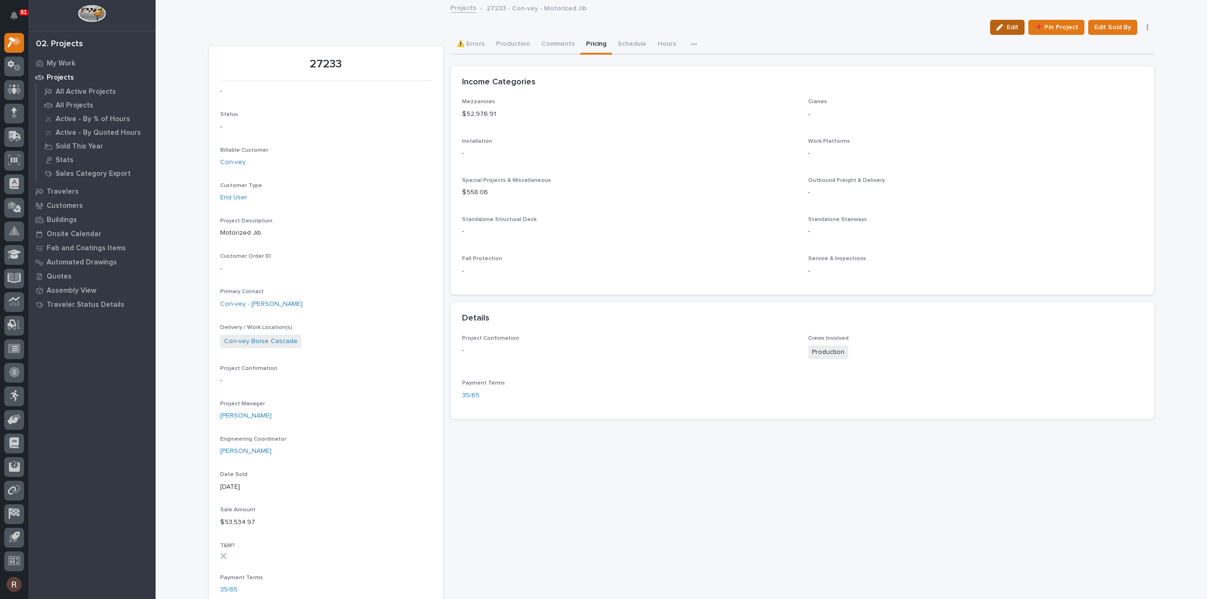
click at [1002, 29] on icon "button" at bounding box center [999, 27] width 7 height 7
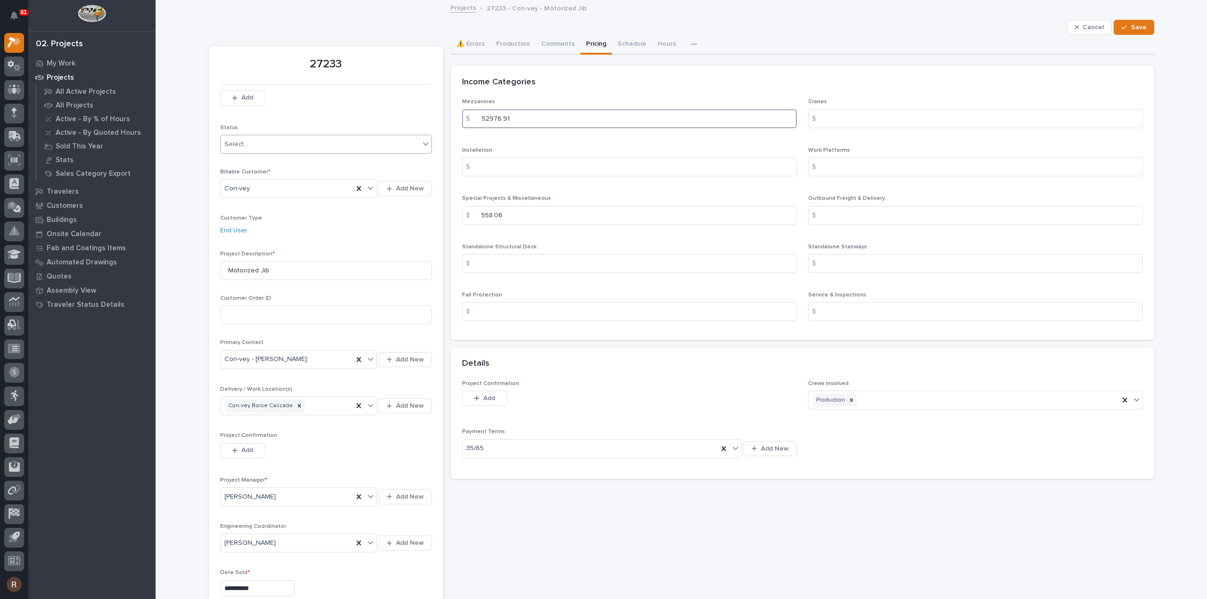
drag, startPoint x: 557, startPoint y: 114, endPoint x: 394, endPoint y: 144, distance: 166.0
type input "53511.94"
click at [1128, 27] on div "button" at bounding box center [1125, 27] width 9 height 7
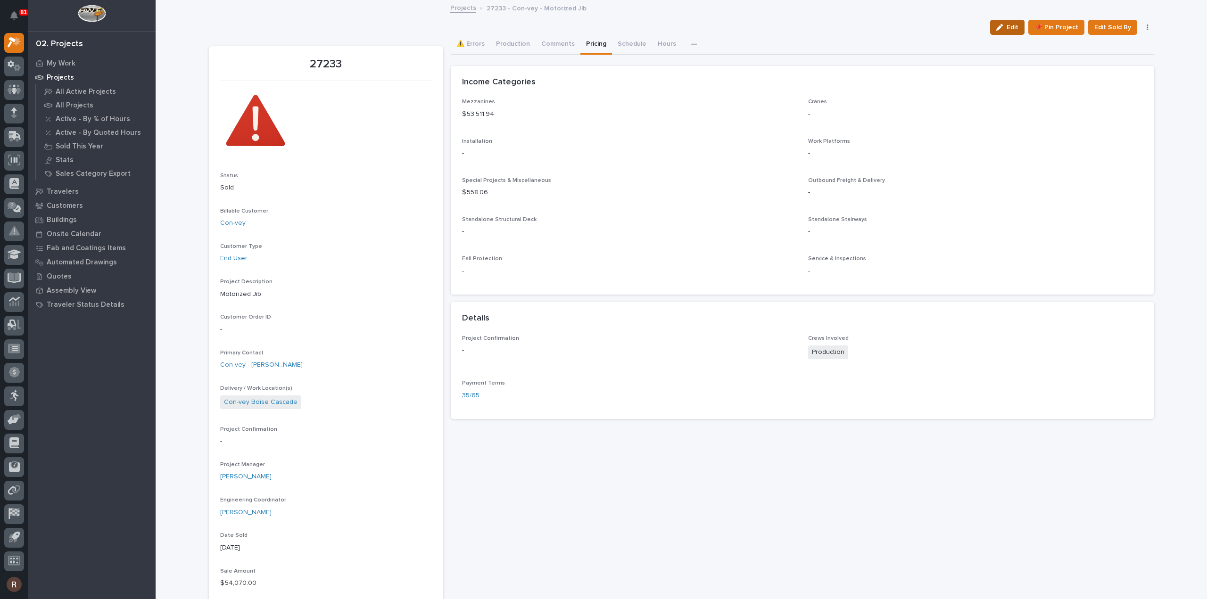
click at [1007, 27] on span "Edit" at bounding box center [1013, 27] width 12 height 8
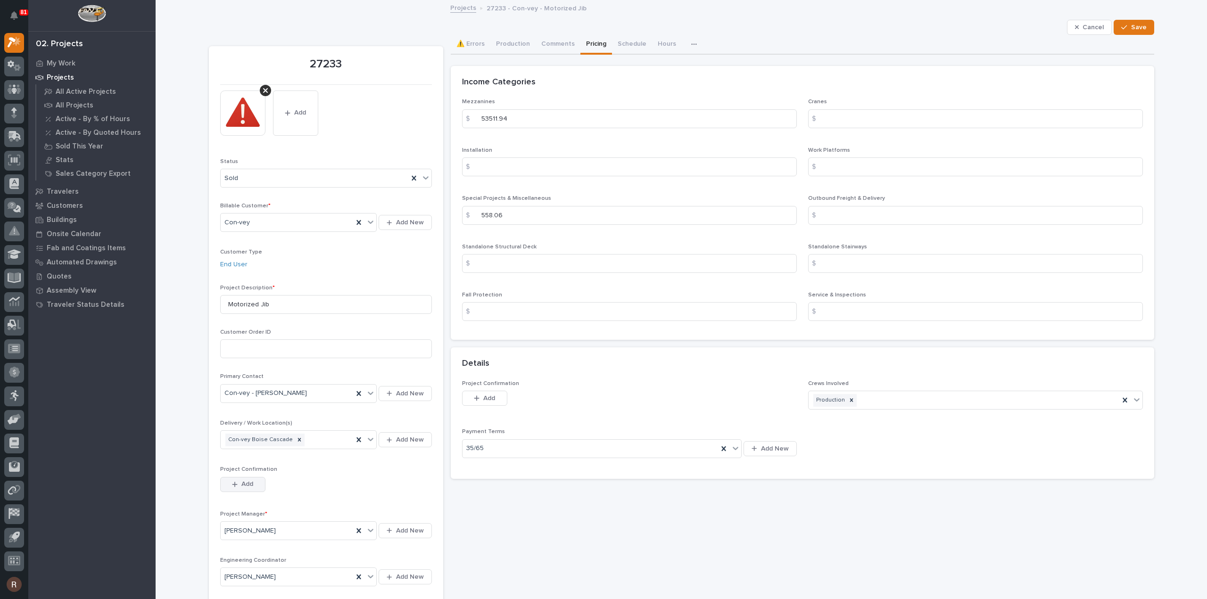
click at [232, 486] on icon "button" at bounding box center [235, 484] width 6 height 7
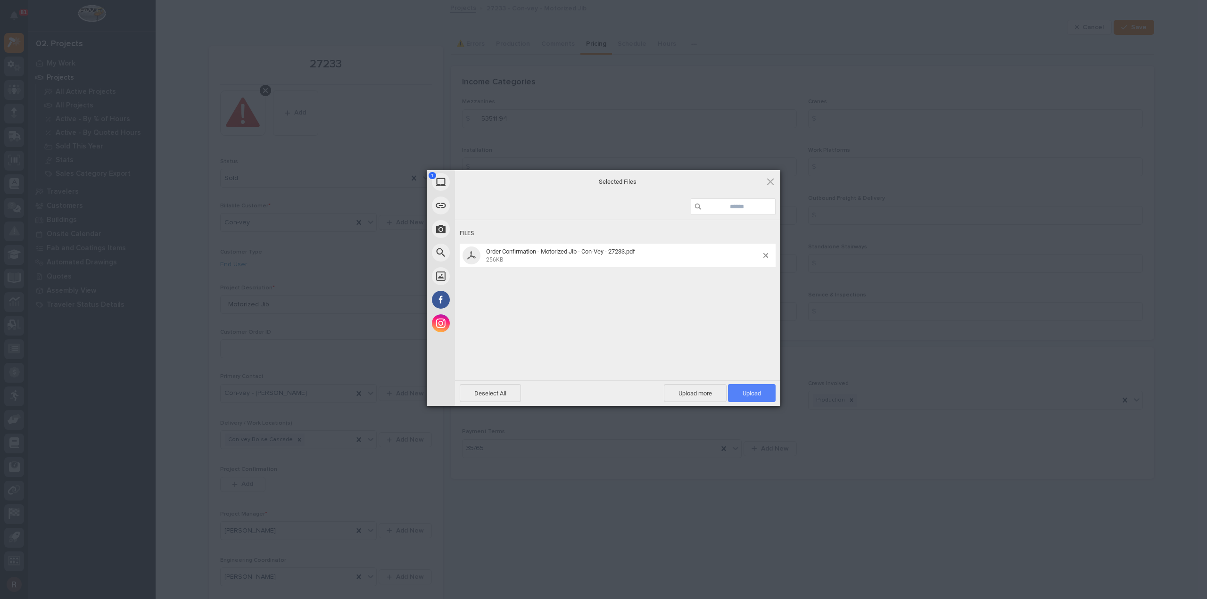
click at [752, 393] on span "Upload 1" at bounding box center [752, 393] width 18 height 7
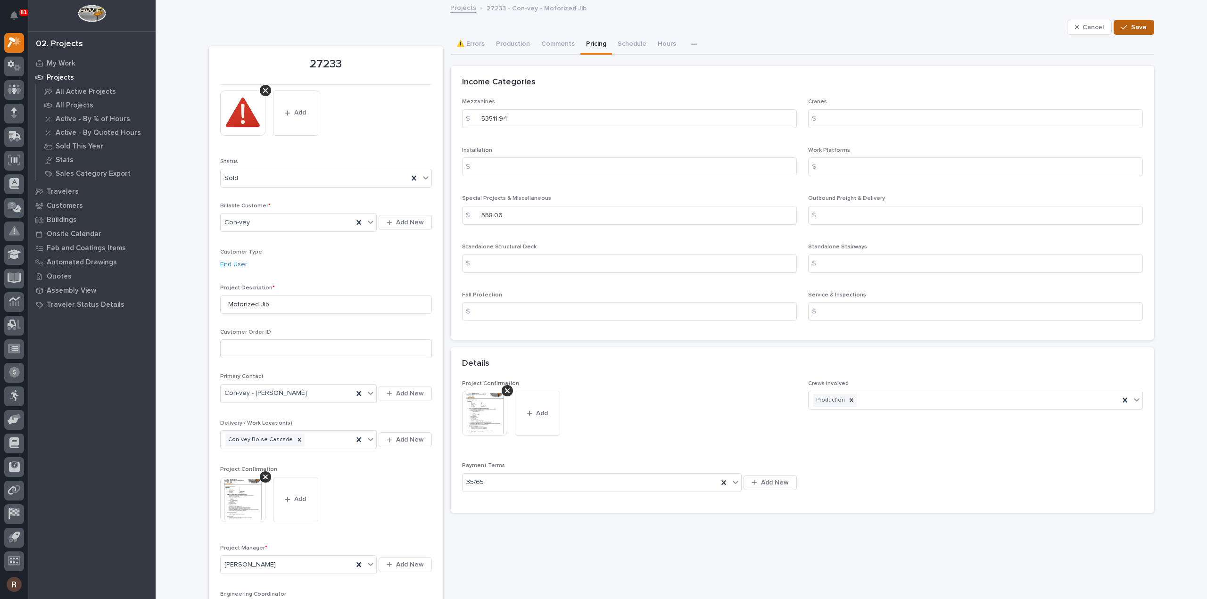
click at [1131, 29] on span "Save" at bounding box center [1139, 27] width 16 height 8
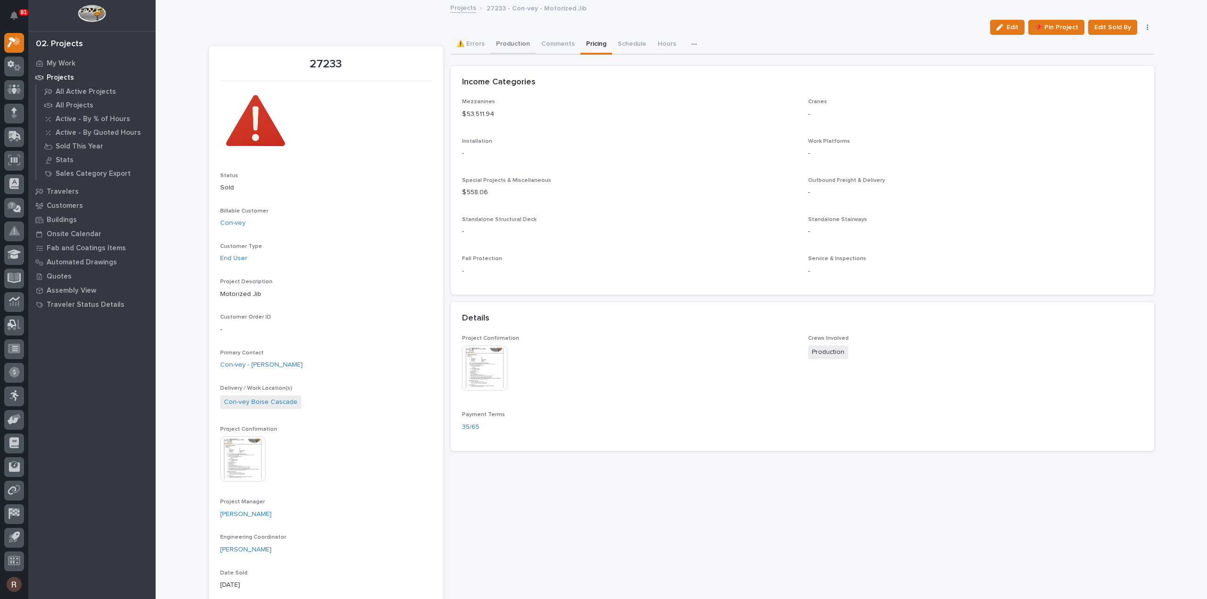
click at [510, 40] on button "Production" at bounding box center [512, 45] width 45 height 20
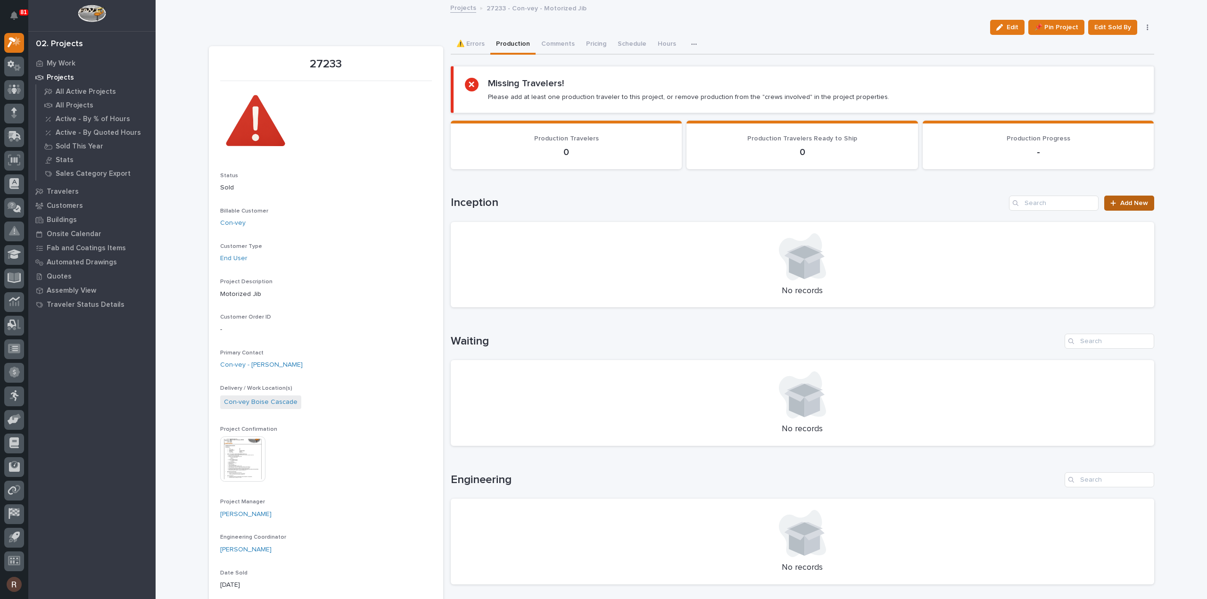
click at [1120, 203] on span "Add New" at bounding box center [1134, 203] width 28 height 7
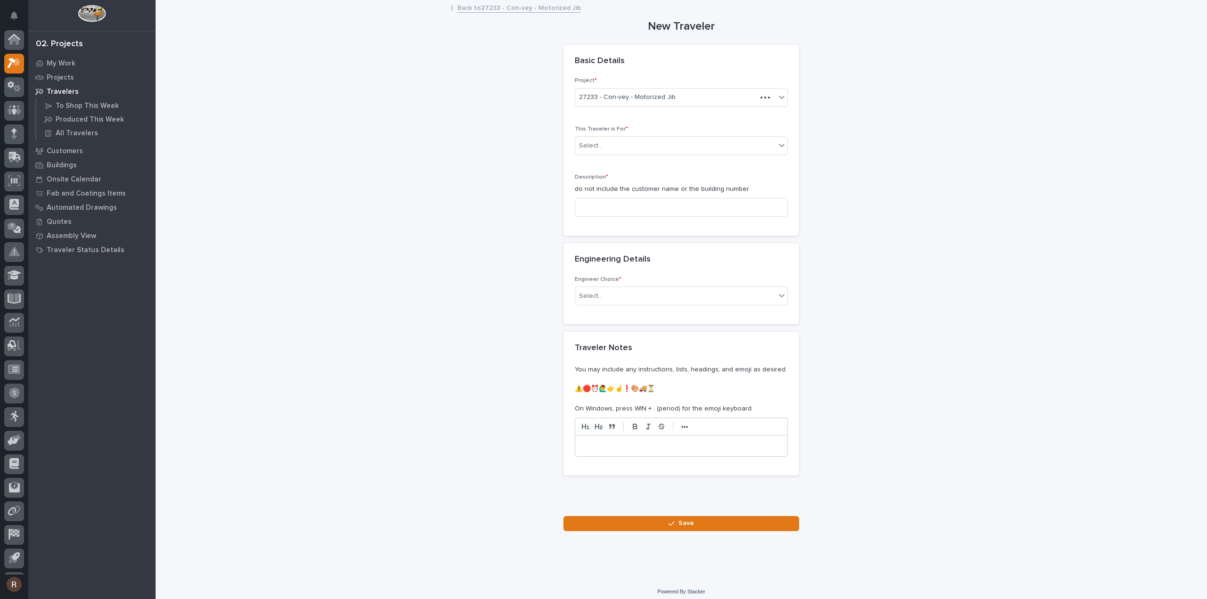
scroll to position [21, 0]
click at [609, 140] on div "Select..." at bounding box center [675, 146] width 200 height 16
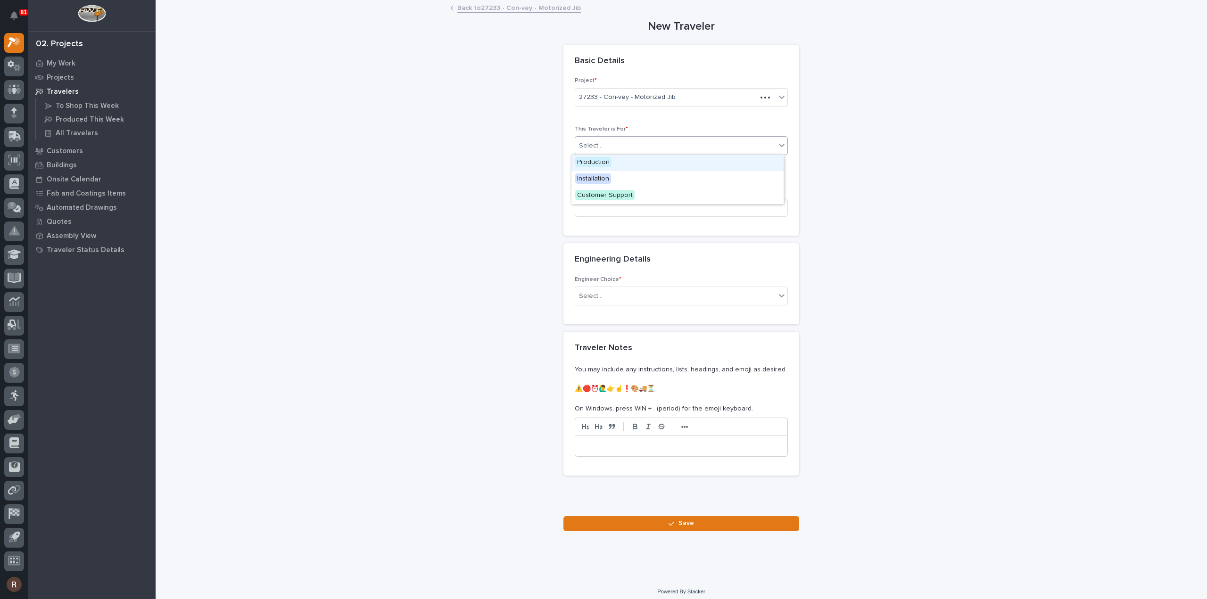
click at [595, 166] on span "Production" at bounding box center [593, 162] width 36 height 10
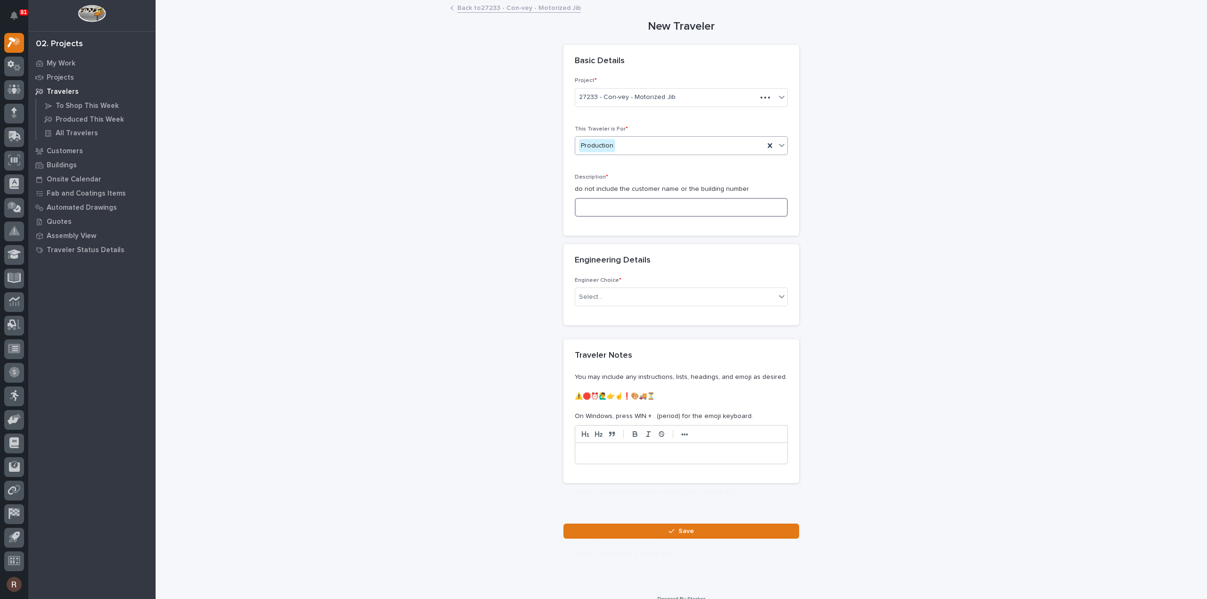
click at [593, 207] on input at bounding box center [681, 207] width 213 height 19
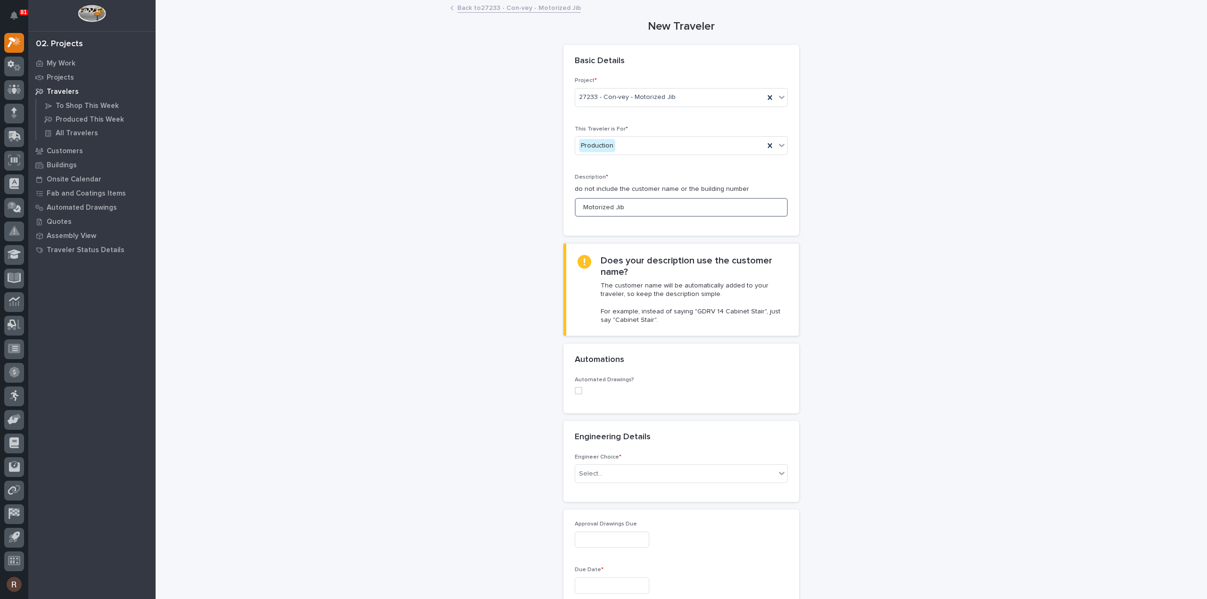
type input "Motorized Jib"
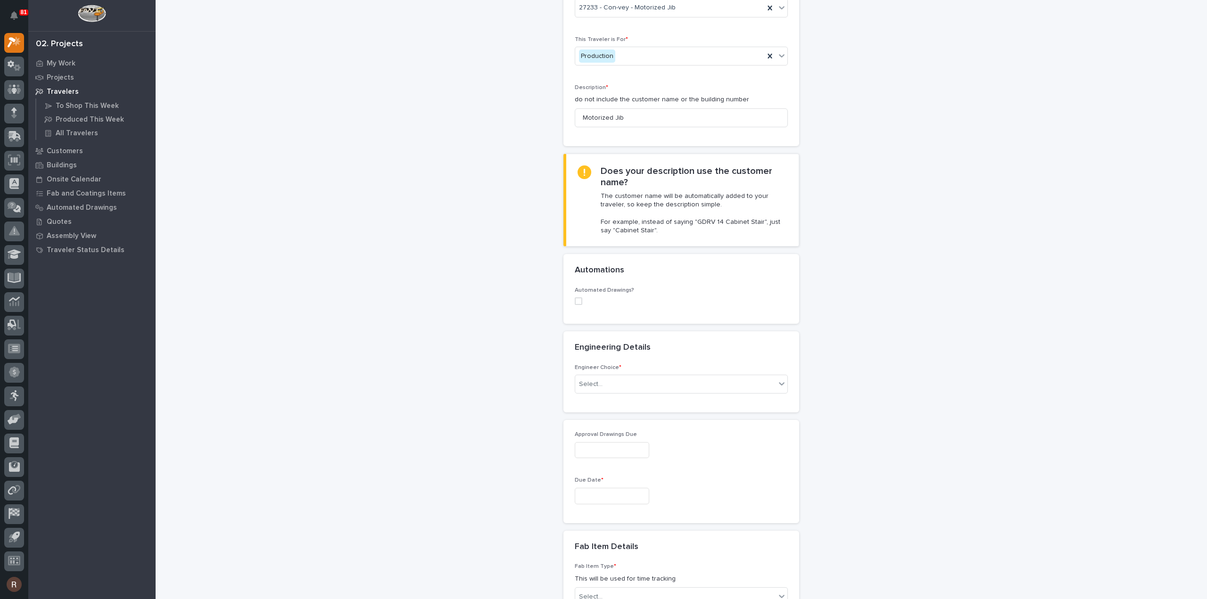
scroll to position [141, 0]
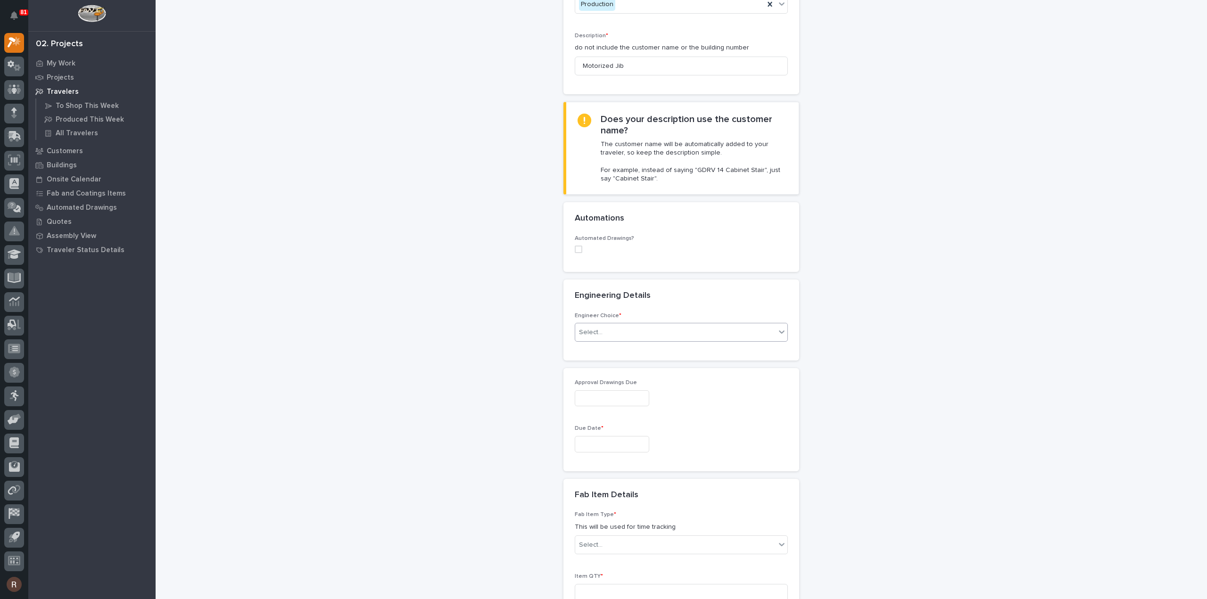
click at [593, 337] on div "Select..." at bounding box center [675, 333] width 200 height 16
click at [605, 363] on div "I want my coordinator to choose an engineer" at bounding box center [677, 365] width 212 height 17
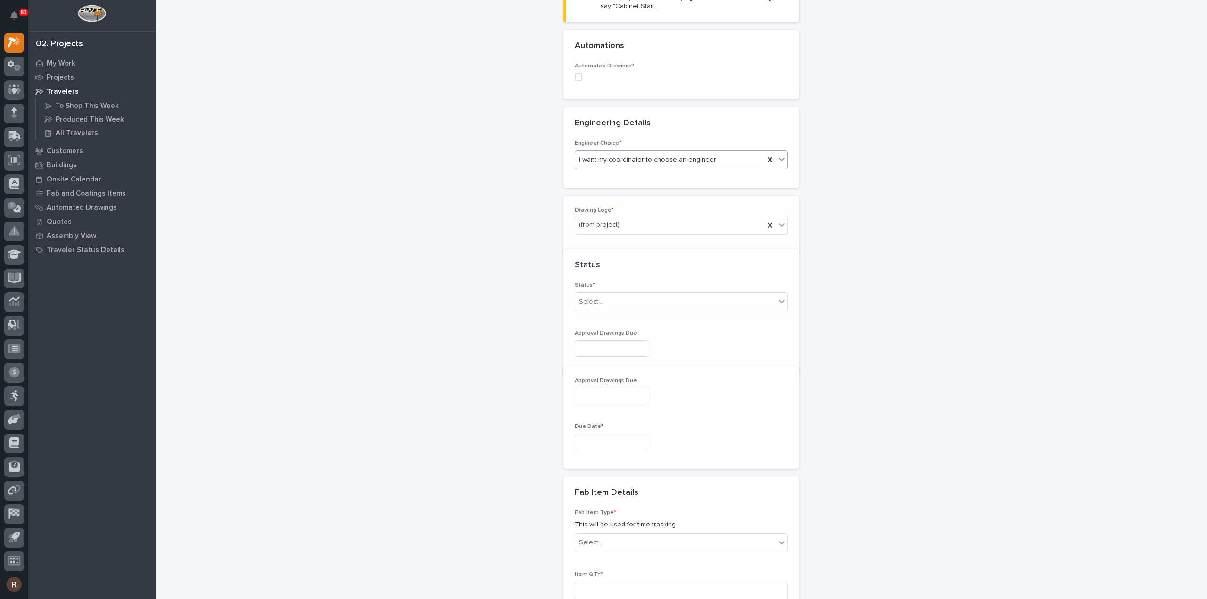
scroll to position [335, 0]
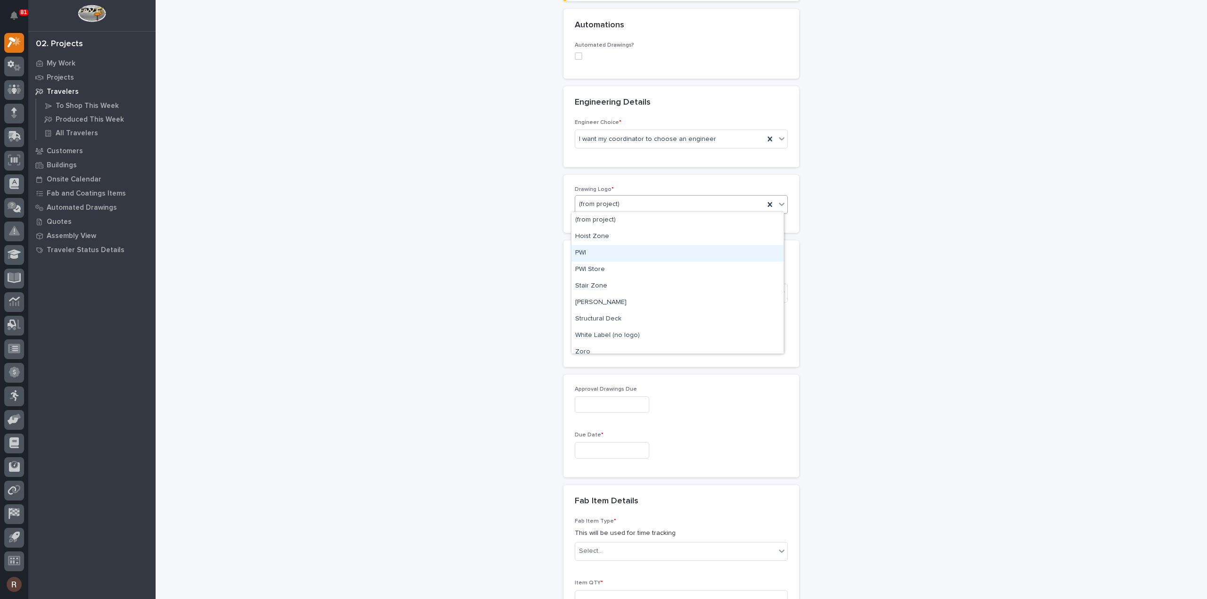
click at [592, 248] on div "PWI" at bounding box center [677, 253] width 212 height 17
click at [597, 289] on div "Select..." at bounding box center [591, 293] width 24 height 10
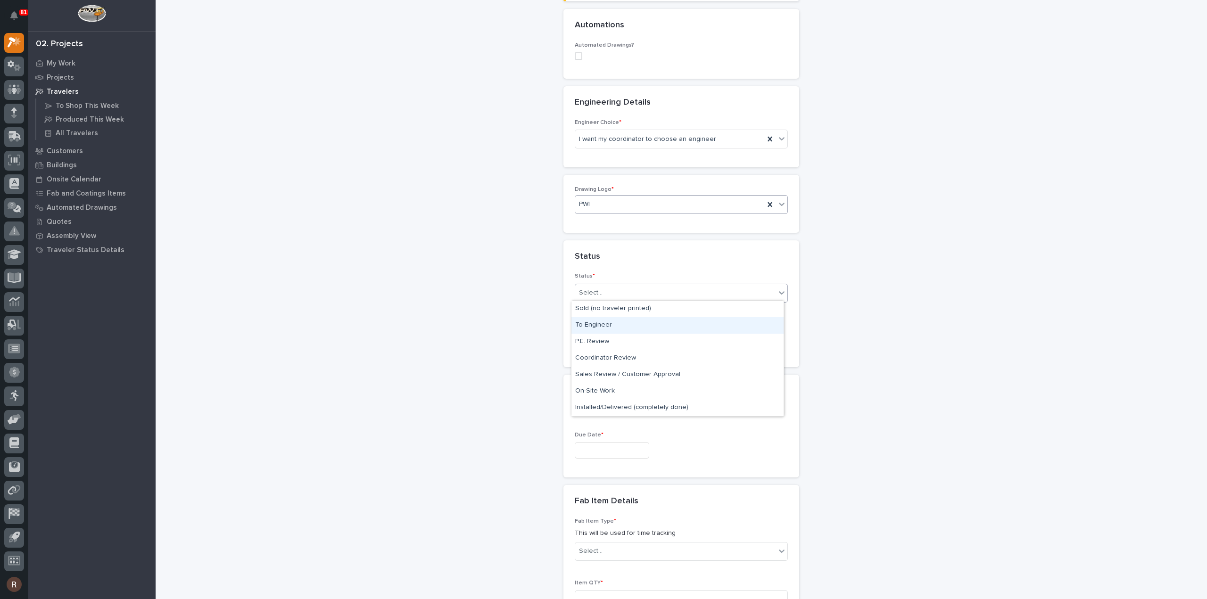
click at [592, 320] on div "To Engineer" at bounding box center [677, 325] width 212 height 17
click at [592, 335] on input "text" at bounding box center [612, 340] width 74 height 17
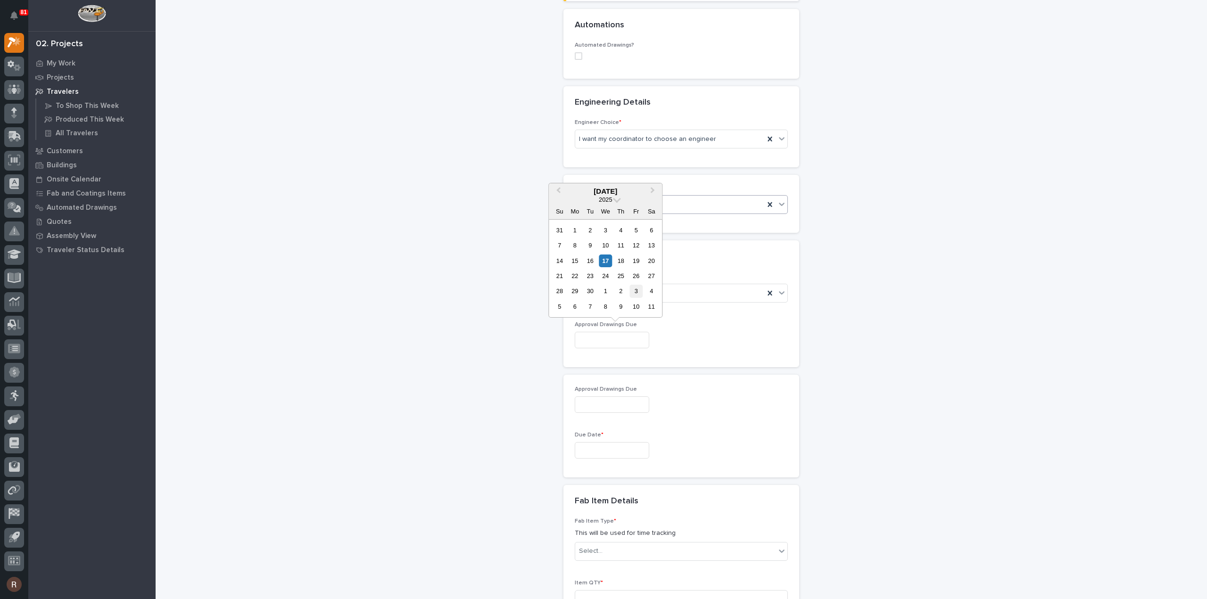
click at [635, 292] on div "3" at bounding box center [636, 291] width 13 height 13
type input "**********"
drag, startPoint x: 617, startPoint y: 340, endPoint x: 613, endPoint y: 328, distance: 12.7
click at [617, 339] on input "**********" at bounding box center [612, 340] width 74 height 17
click at [558, 190] on span "Previous Month" at bounding box center [558, 191] width 0 height 12
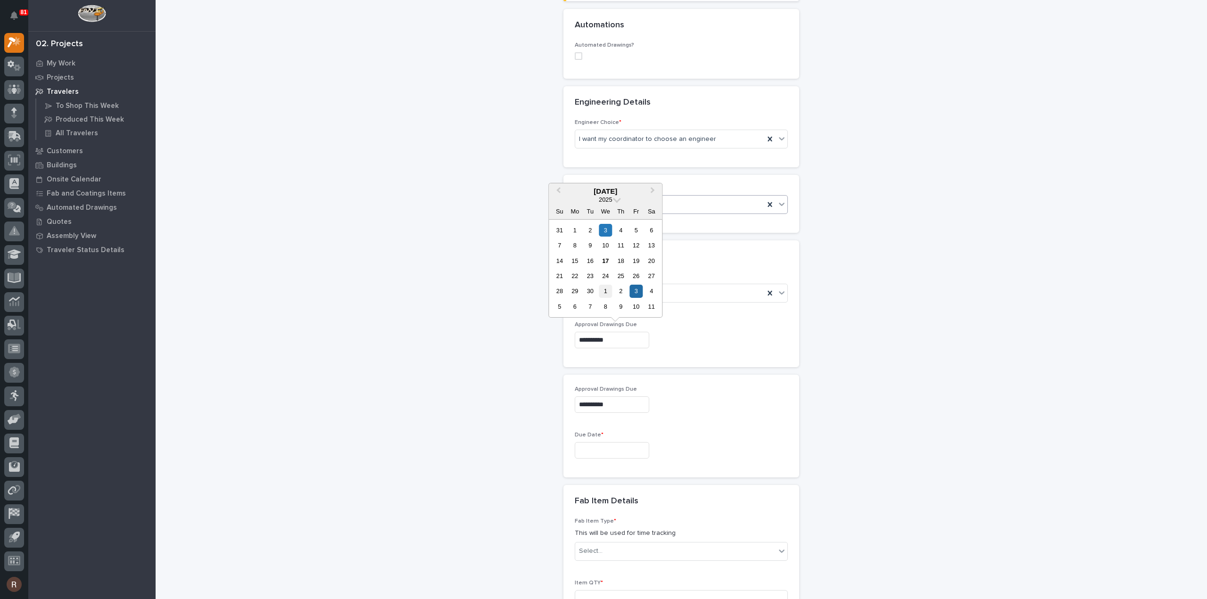
click at [603, 296] on div "1" at bounding box center [605, 291] width 13 height 13
type input "**********"
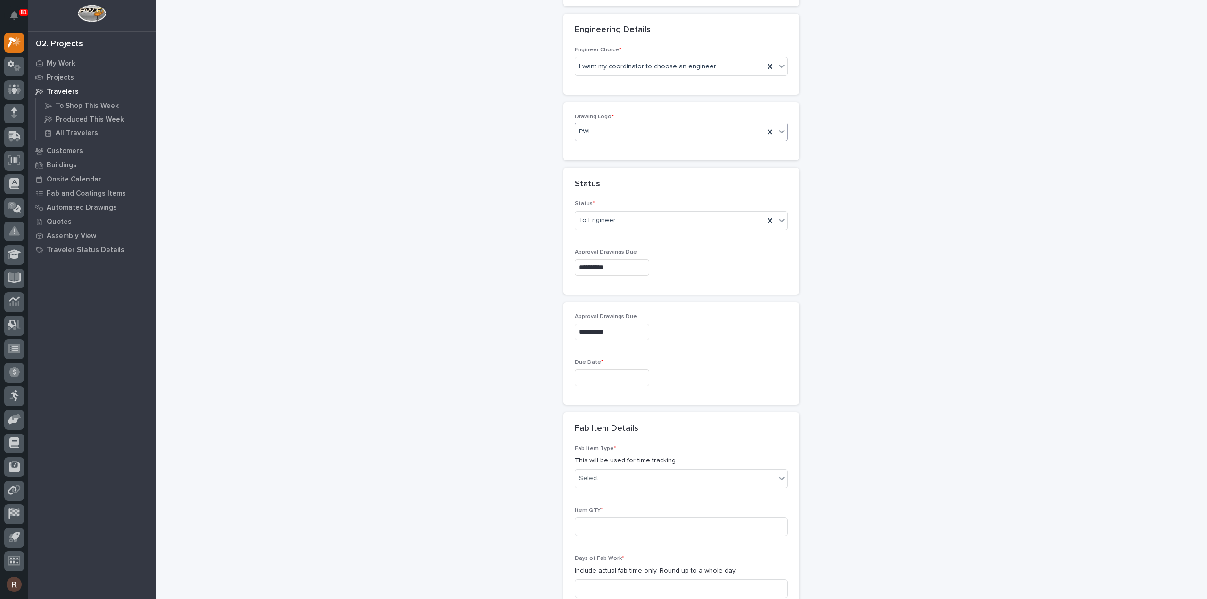
scroll to position [476, 0]
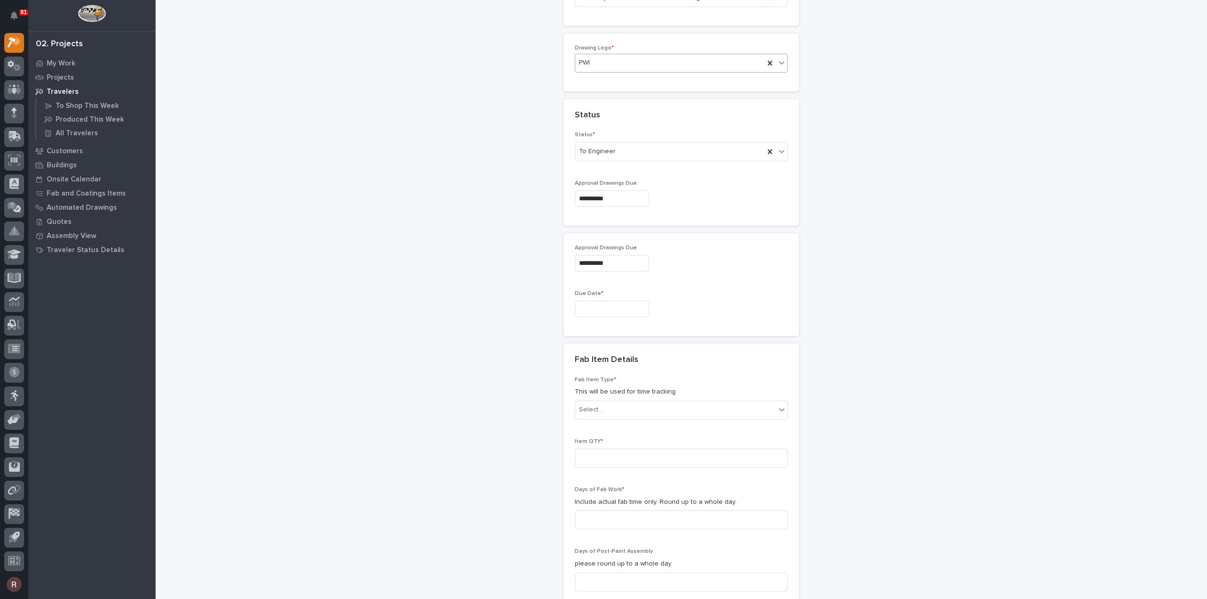
click at [611, 305] on input "text" at bounding box center [612, 309] width 74 height 17
click at [653, 165] on button "Next Month" at bounding box center [653, 159] width 15 height 15
click at [603, 227] on div "12" at bounding box center [605, 229] width 13 height 13
type input "**********"
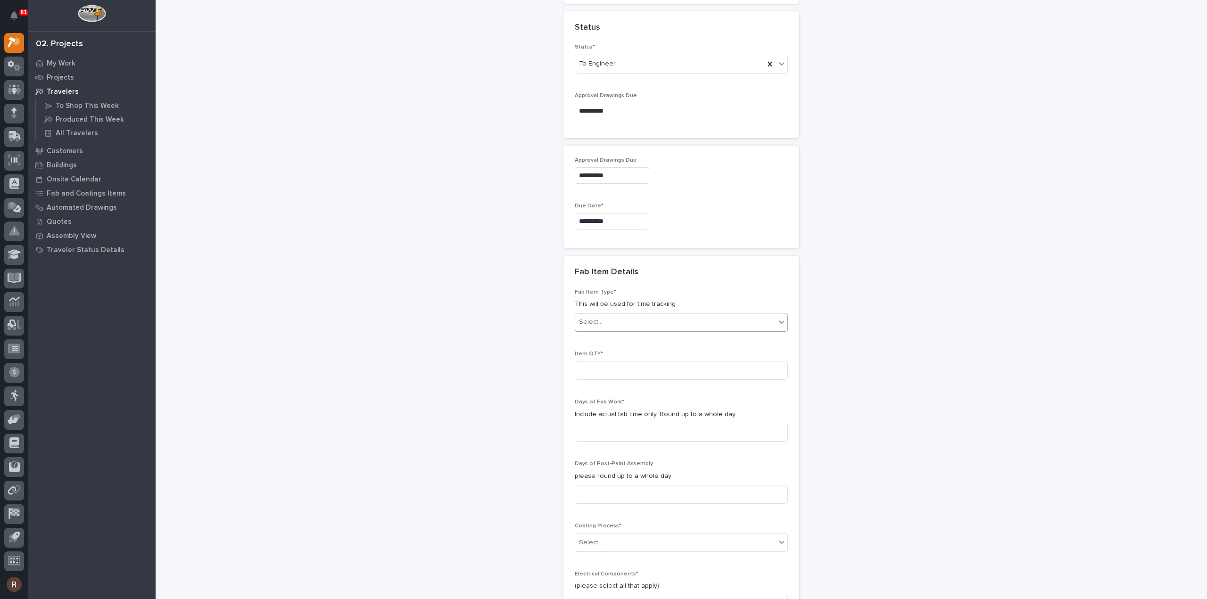
scroll to position [618, 0]
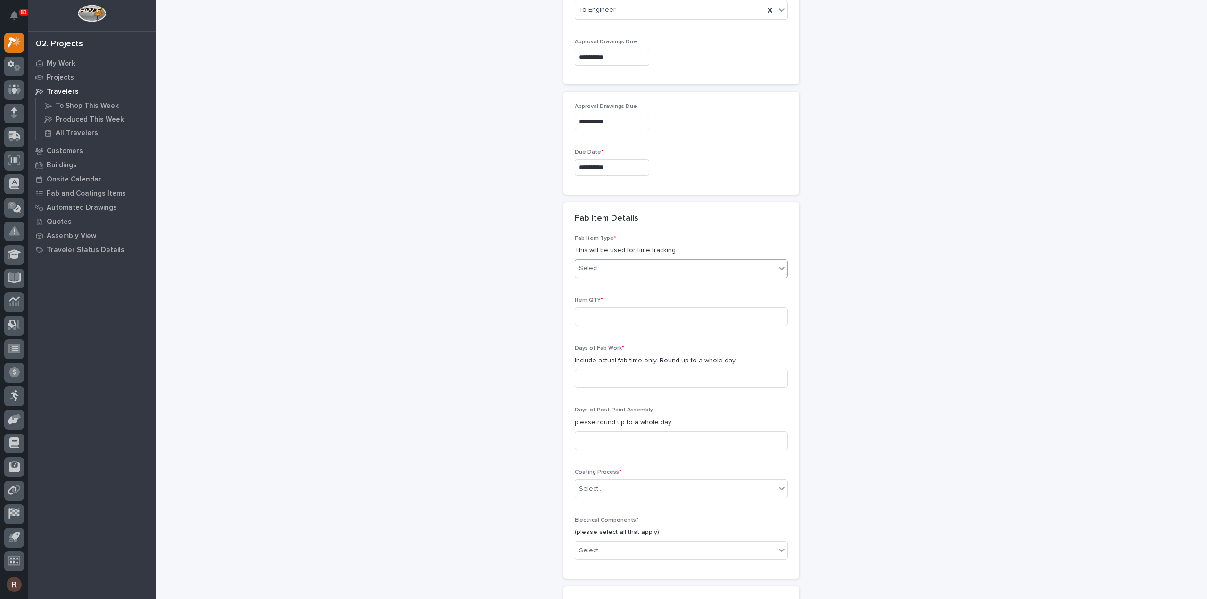
click at [588, 264] on div "Select..." at bounding box center [591, 269] width 24 height 10
type input "***"
click at [611, 285] on div "Jib Crane - Freestanding" at bounding box center [677, 283] width 212 height 17
click at [603, 314] on input at bounding box center [681, 316] width 213 height 19
type input "1"
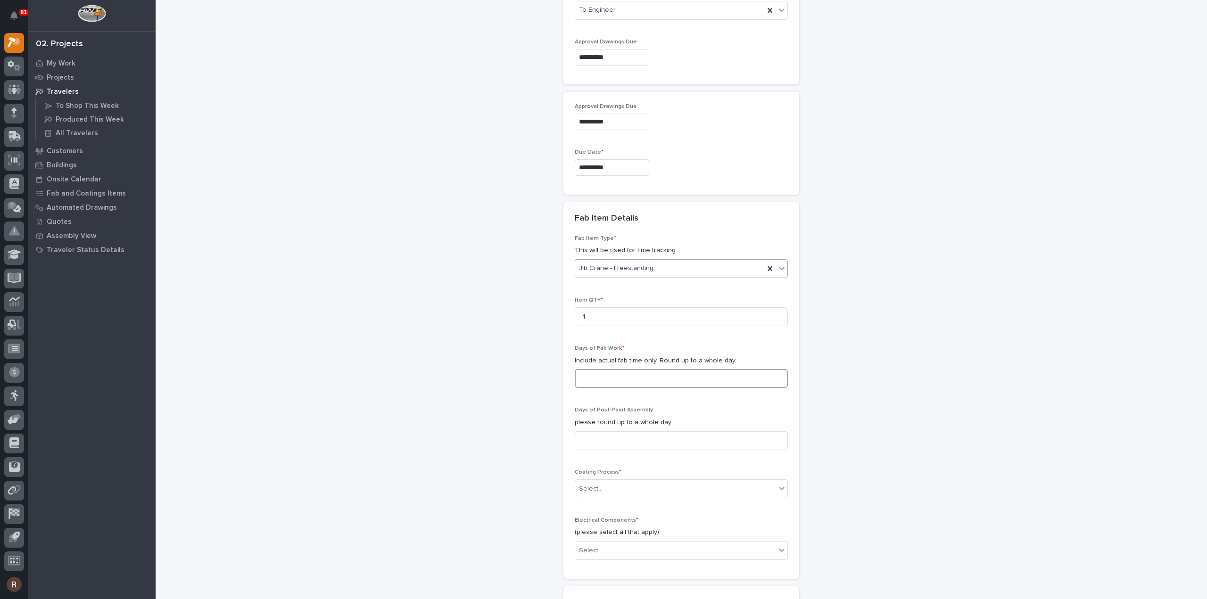
click at [651, 377] on input at bounding box center [681, 378] width 213 height 19
type input "5"
type input "2"
click at [597, 490] on div "Select..." at bounding box center [675, 489] width 200 height 16
click at [594, 521] on div "In-House Paint/Powder" at bounding box center [677, 520] width 212 height 17
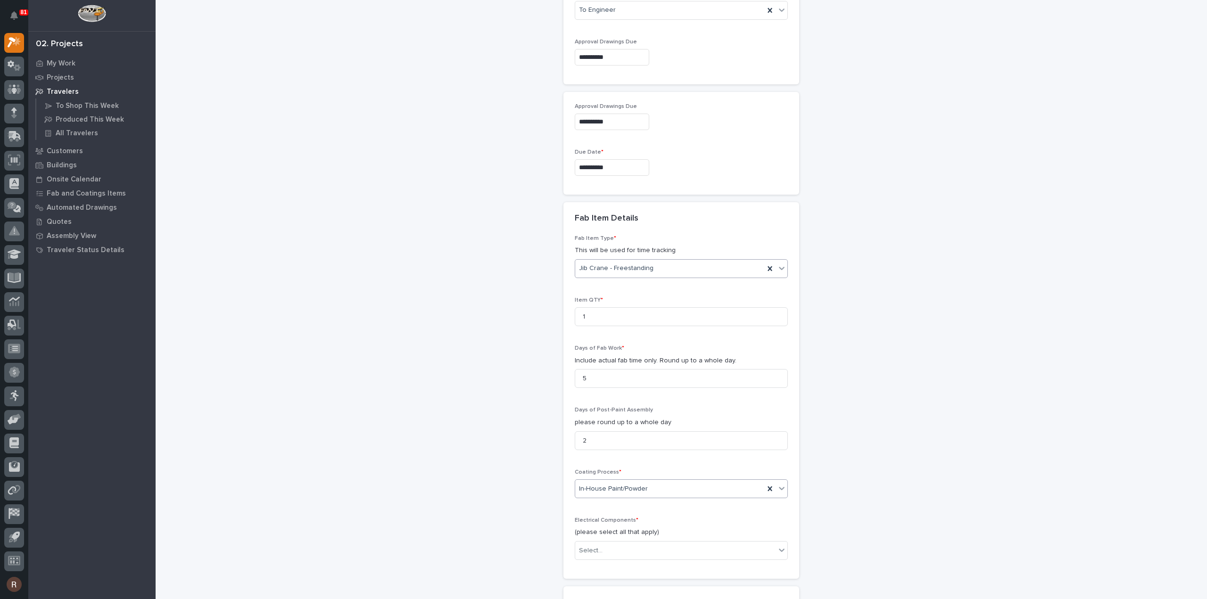
scroll to position [759, 0]
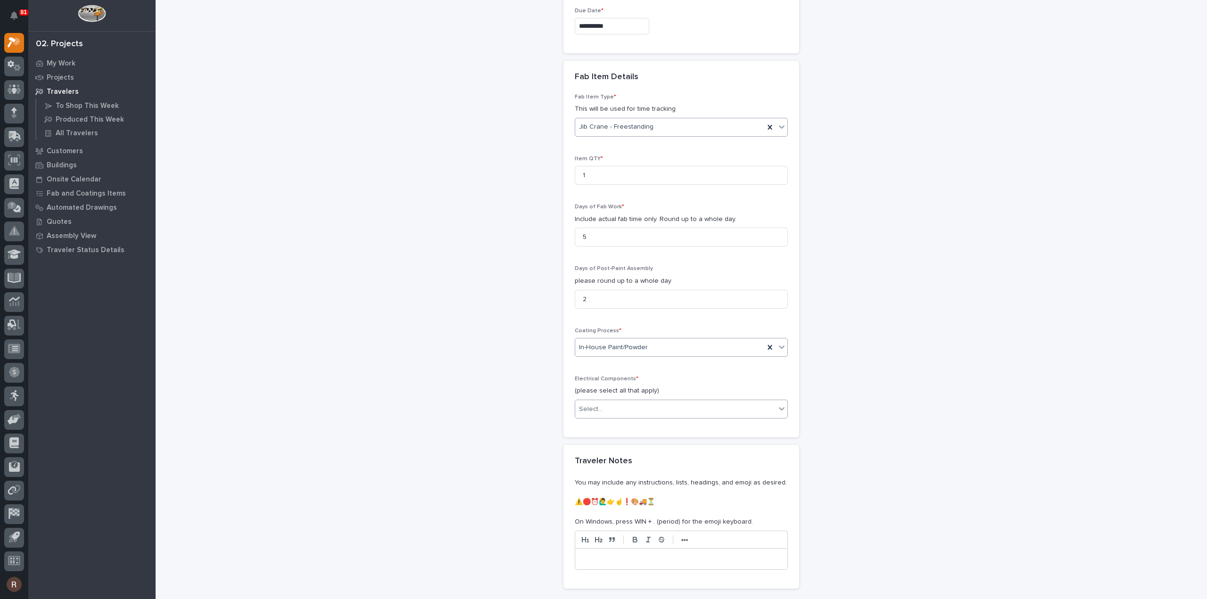
click at [601, 406] on div "Select..." at bounding box center [675, 410] width 200 height 16
click at [613, 491] on div "Wire Rope Hoist" at bounding box center [677, 489] width 212 height 17
click at [678, 406] on div "Wire Rope Hoist" at bounding box center [669, 409] width 189 height 17
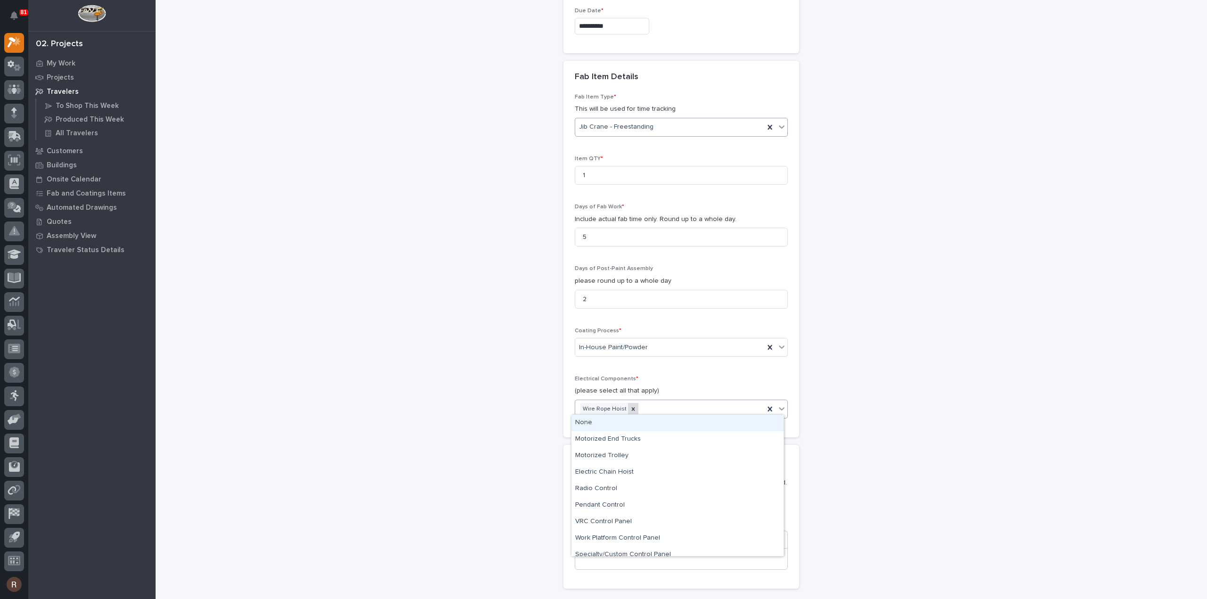
click at [628, 403] on div at bounding box center [633, 409] width 10 height 13
click at [658, 408] on div "Select..." at bounding box center [675, 410] width 200 height 16
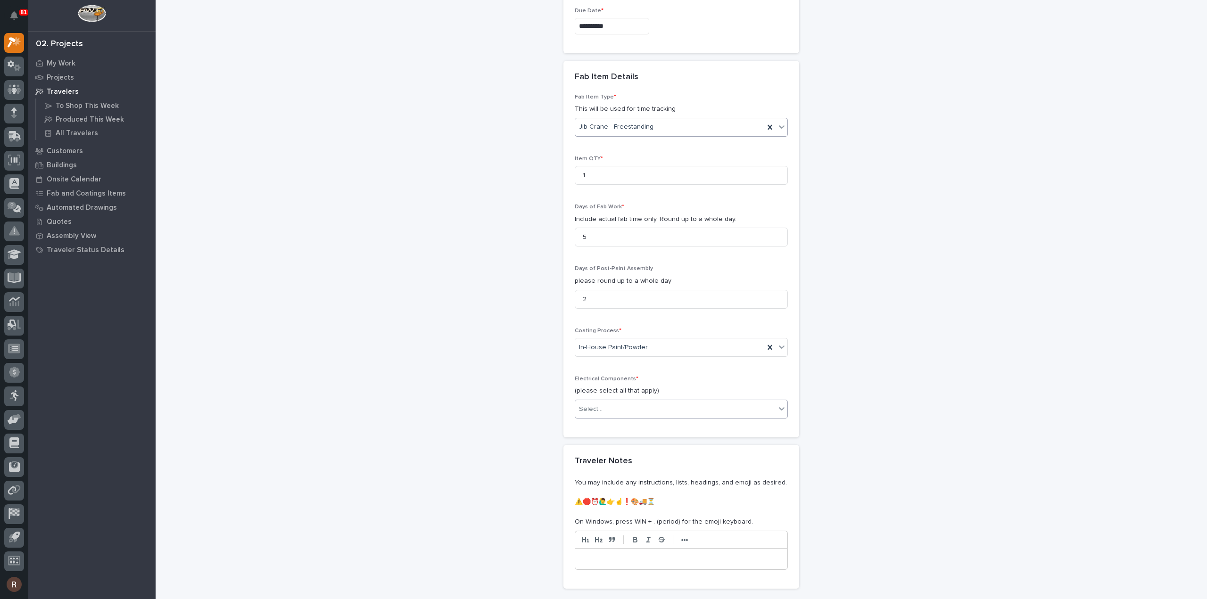
click at [656, 411] on div "Select..." at bounding box center [675, 410] width 200 height 16
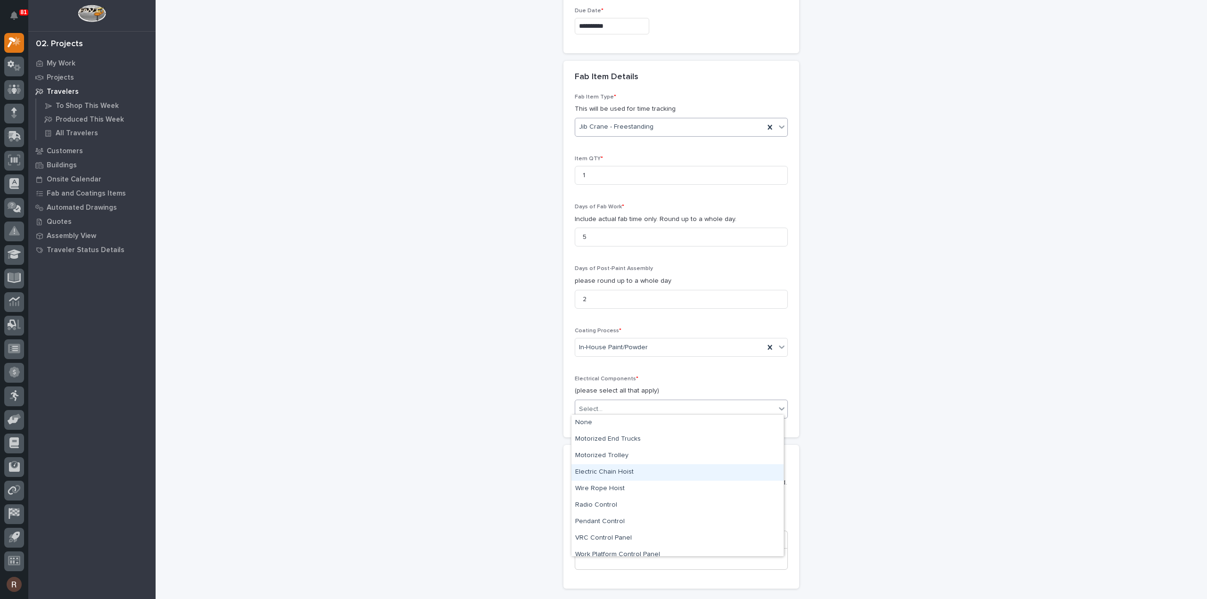
click at [607, 467] on div "Electric Chain Hoist" at bounding box center [677, 472] width 212 height 17
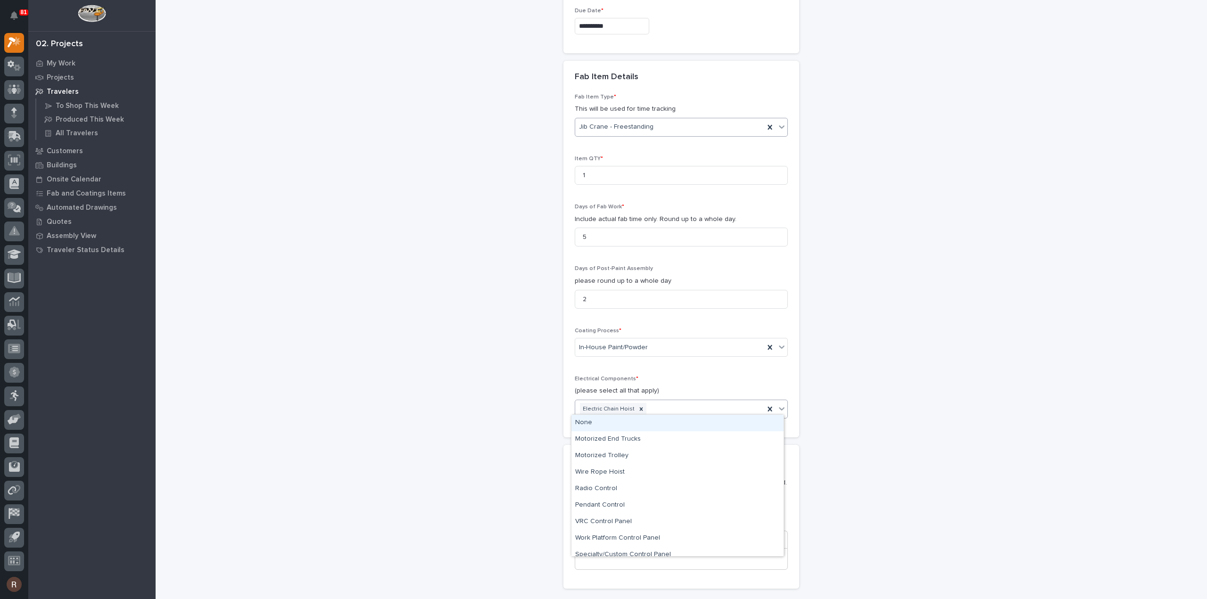
click at [660, 405] on div "Electric Chain Hoist" at bounding box center [669, 409] width 189 height 17
click at [621, 457] on div "Motorized Trolley" at bounding box center [677, 456] width 212 height 17
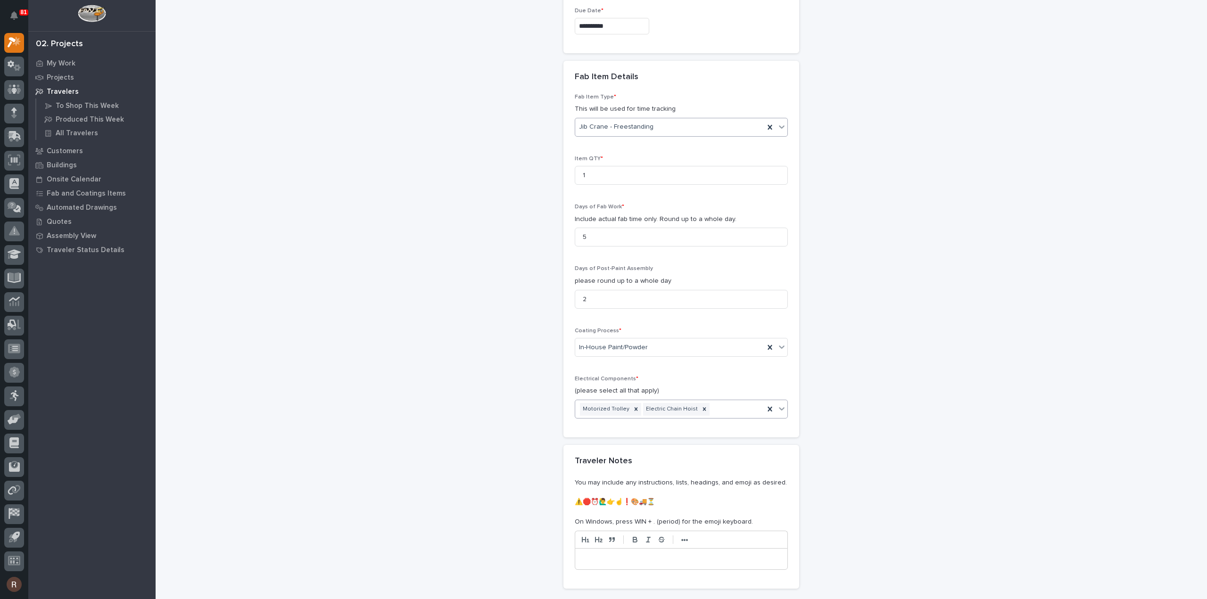
click at [703, 402] on div "Motorized Trolley Electric Chain Hoist" at bounding box center [669, 409] width 189 height 17
click at [658, 543] on div "Specialty/Custom Control Panel" at bounding box center [677, 538] width 212 height 17
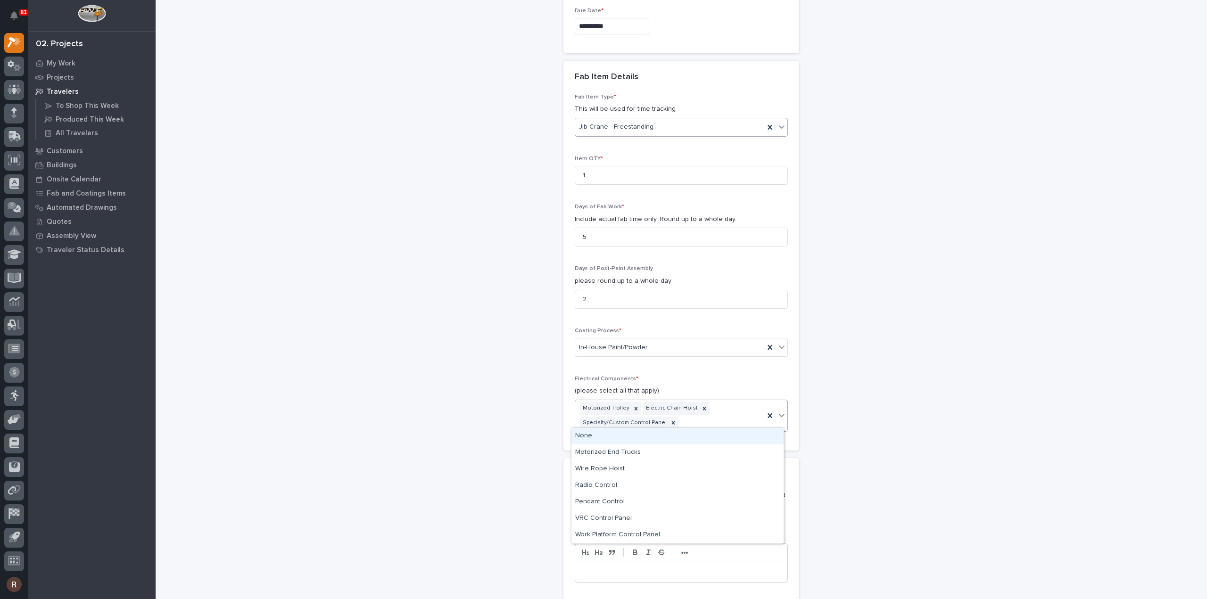
click at [729, 417] on div "Motorized Trolley Electric Chain Hoist Specialty/Custom Control Panel" at bounding box center [669, 415] width 189 height 31
click at [620, 488] on div "Radio Control" at bounding box center [677, 486] width 212 height 17
click at [727, 422] on div "Motorized Trolley Electric Chain Hoist Radio Control Specialty/Custom Control P…" at bounding box center [669, 415] width 189 height 31
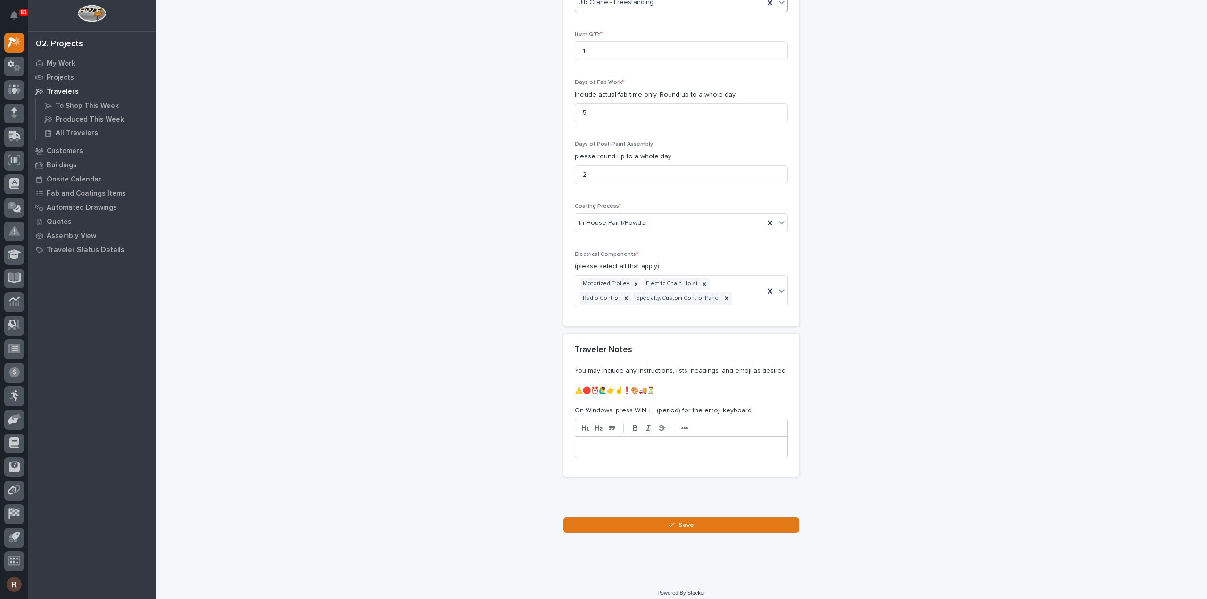
scroll to position [886, 0]
click at [674, 519] on div "button" at bounding box center [673, 522] width 9 height 7
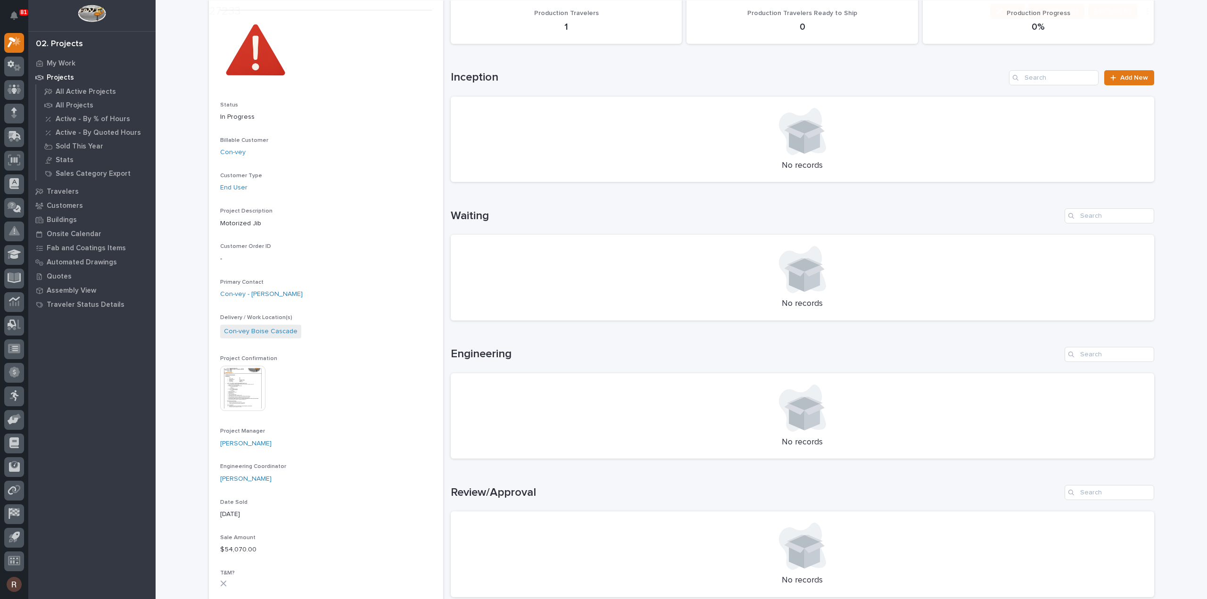
scroll to position [189, 0]
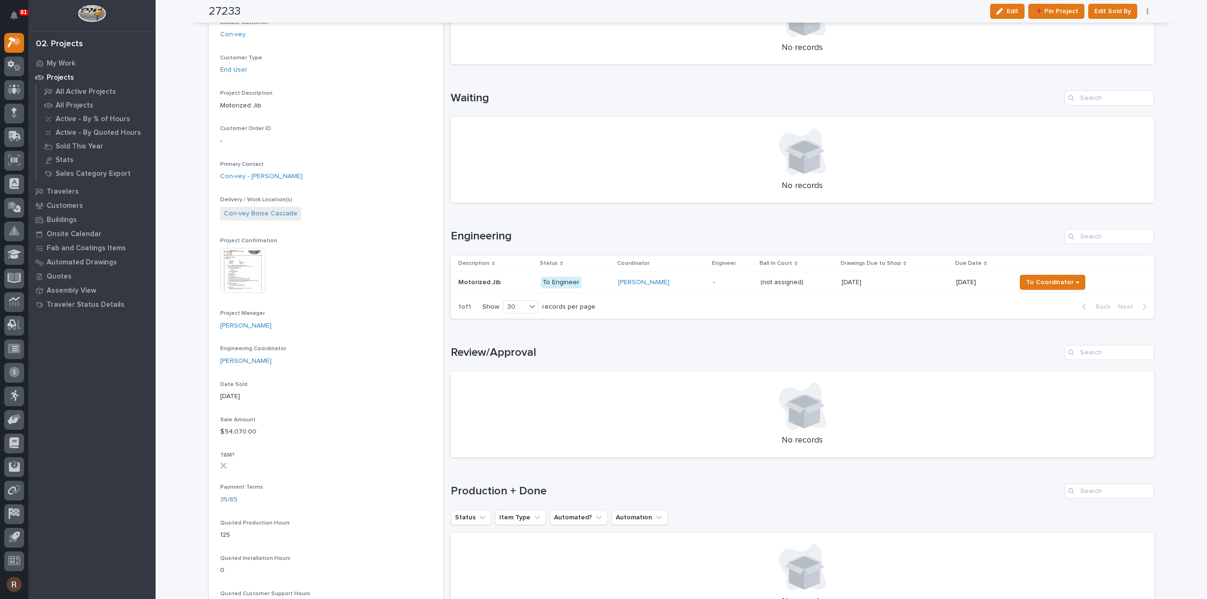
click at [883, 286] on div "10/21/2025 10/21/2025" at bounding box center [895, 283] width 107 height 16
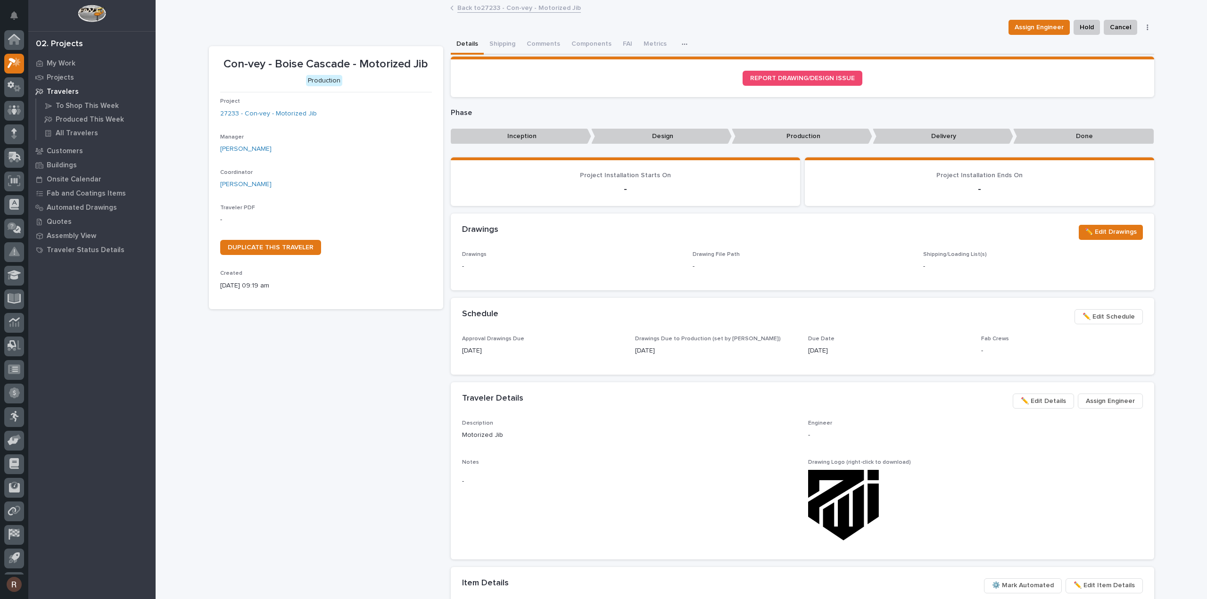
scroll to position [21, 0]
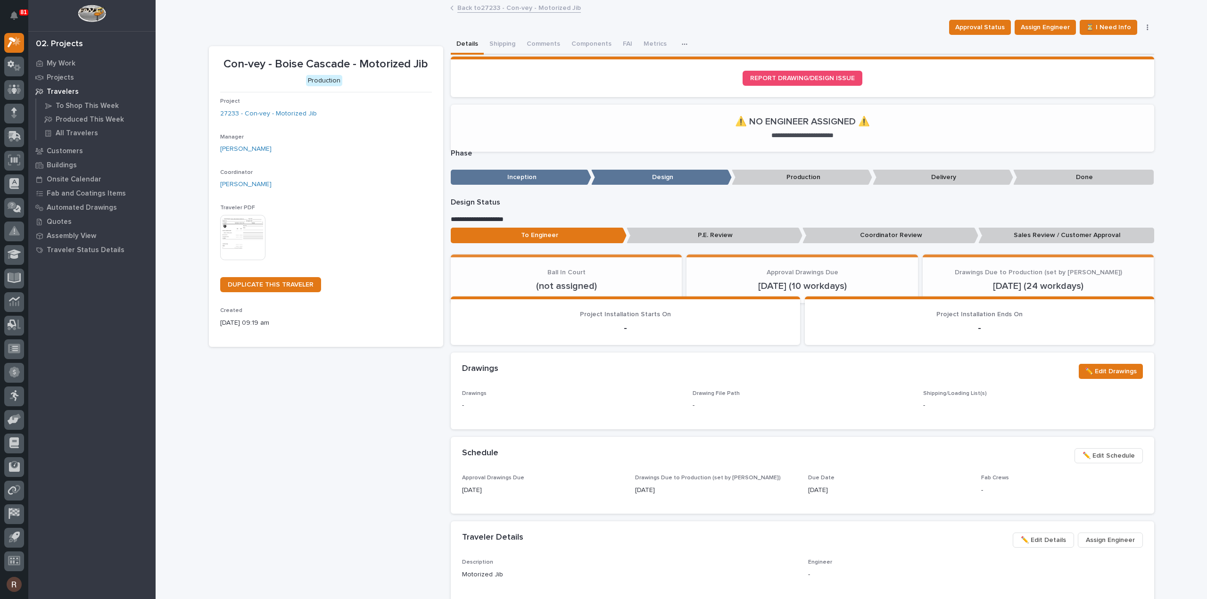
click at [227, 230] on img at bounding box center [242, 237] width 45 height 45
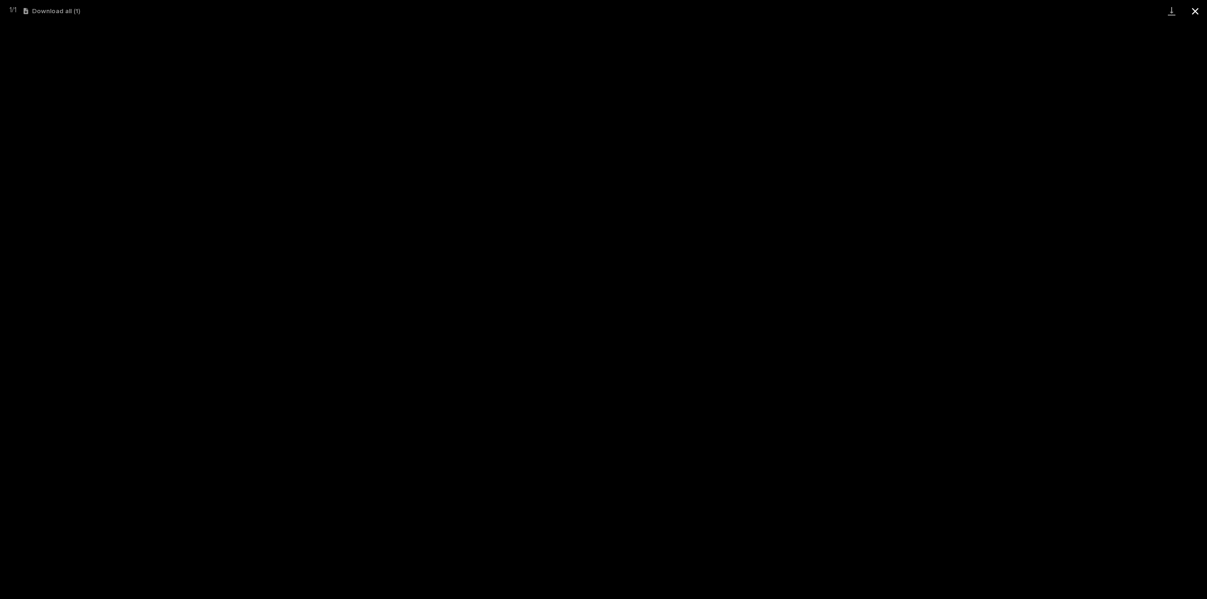
click at [1195, 8] on button "Close gallery" at bounding box center [1195, 11] width 24 height 22
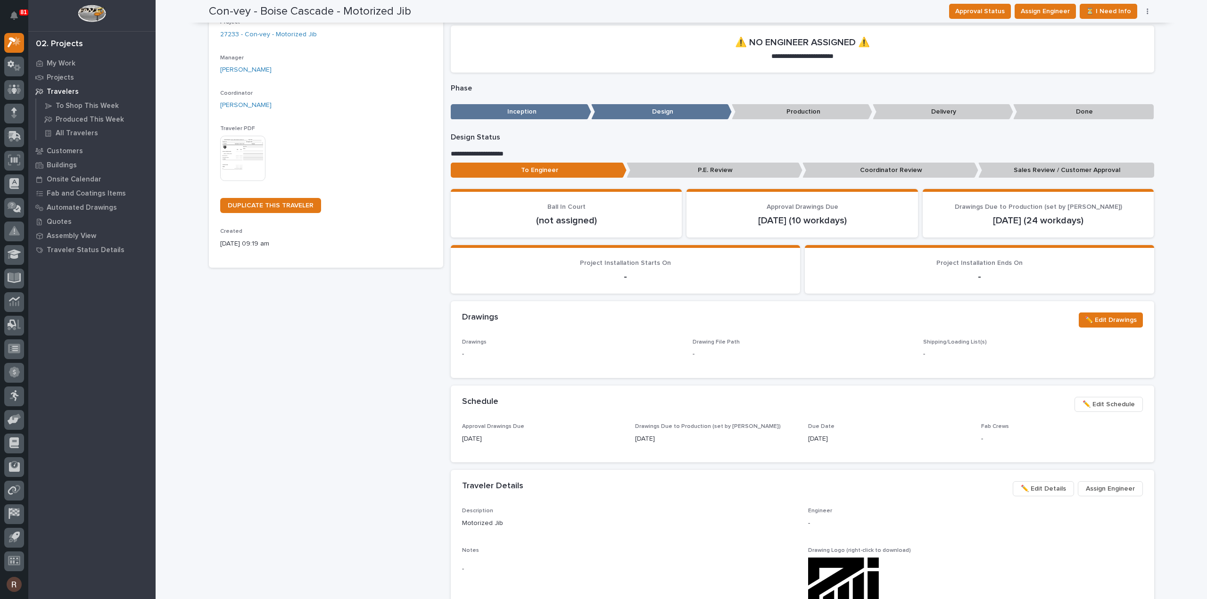
scroll to position [94, 0]
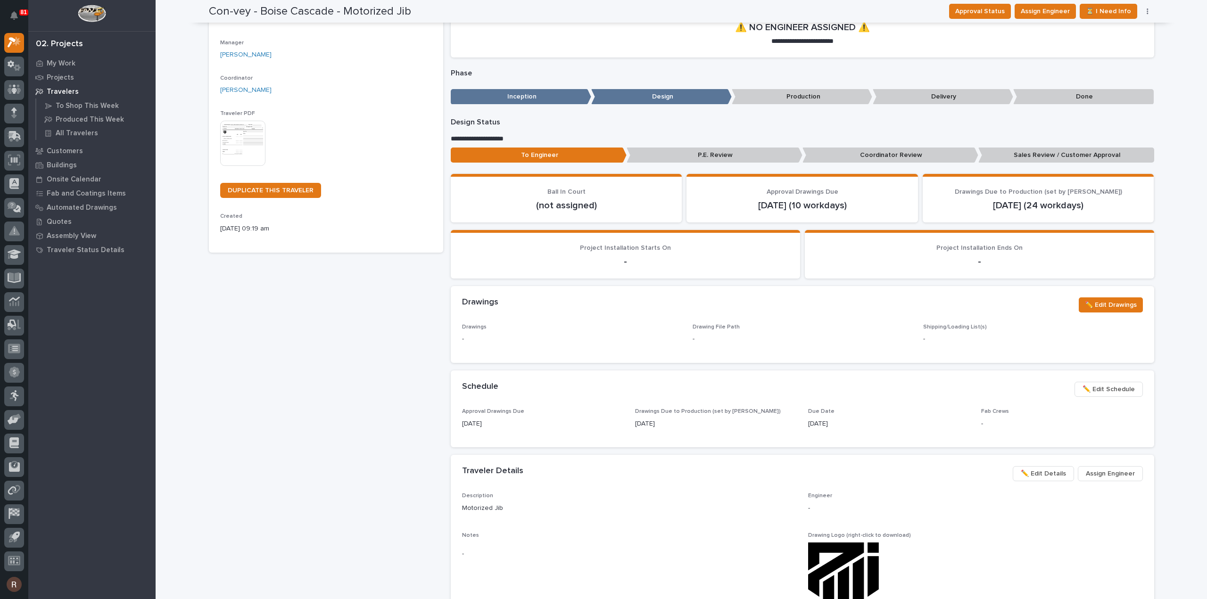
click at [1102, 389] on span "✏️ Edit Schedule" at bounding box center [1109, 389] width 52 height 11
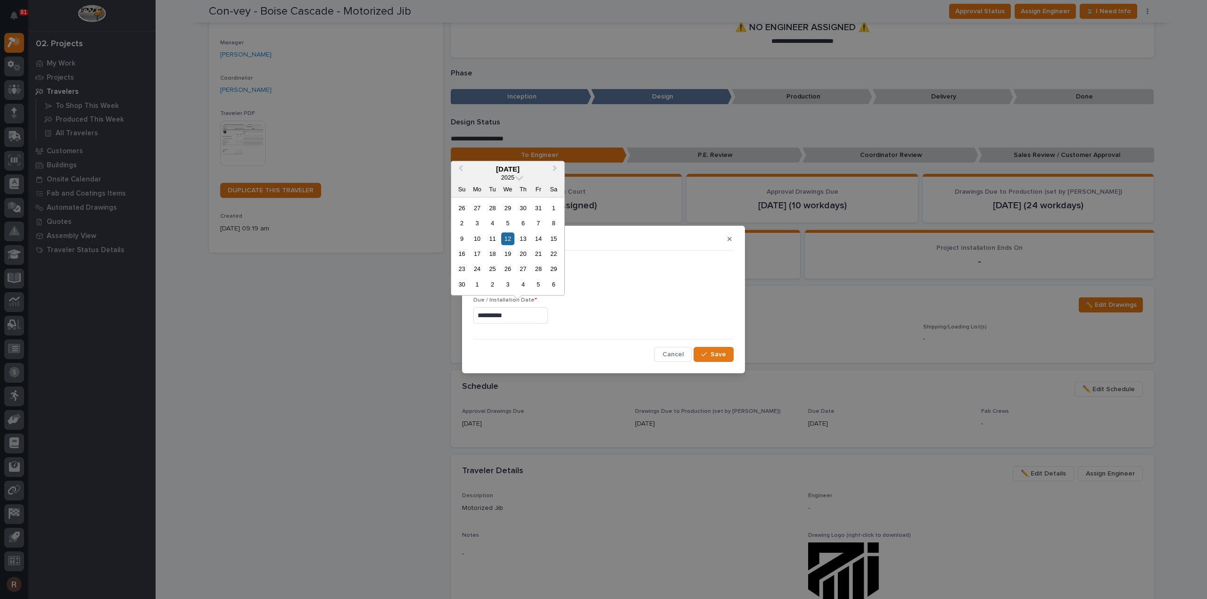
click at [514, 316] on input "**********" at bounding box center [510, 315] width 74 height 17
click at [509, 205] on div "29" at bounding box center [507, 208] width 13 height 13
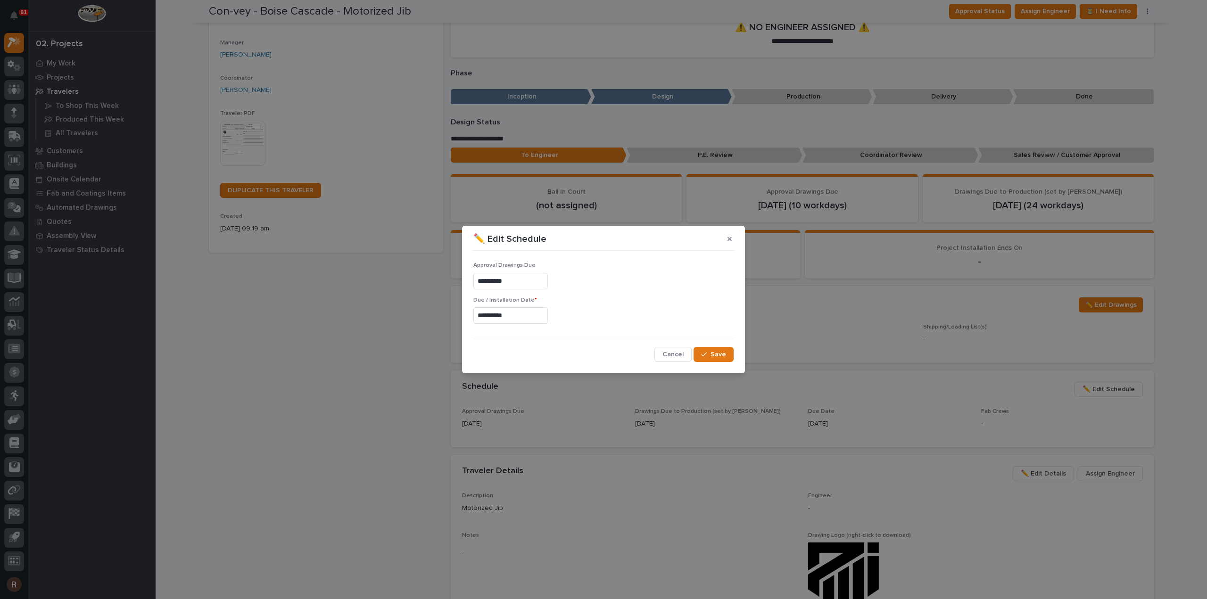
type input "**********"
click at [718, 353] on span "Save" at bounding box center [719, 354] width 16 height 8
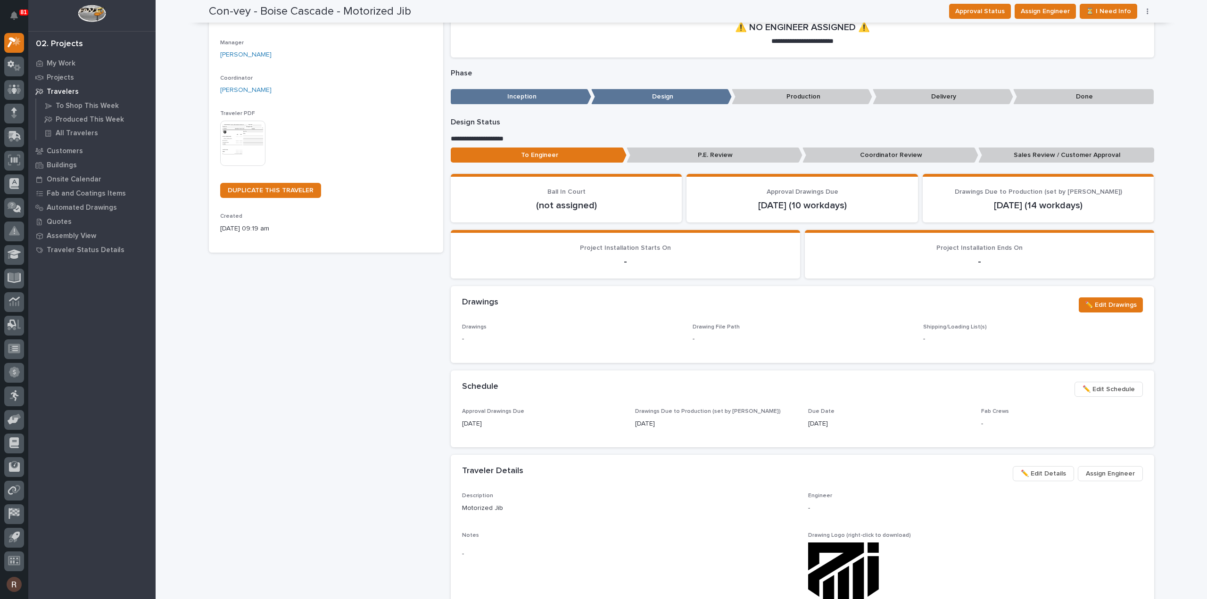
click at [351, 367] on div "Con-vey - Boise Cascade - Motorized Jib Production Project 27233 - Con-vey - Mo…" at bounding box center [326, 434] width 234 height 964
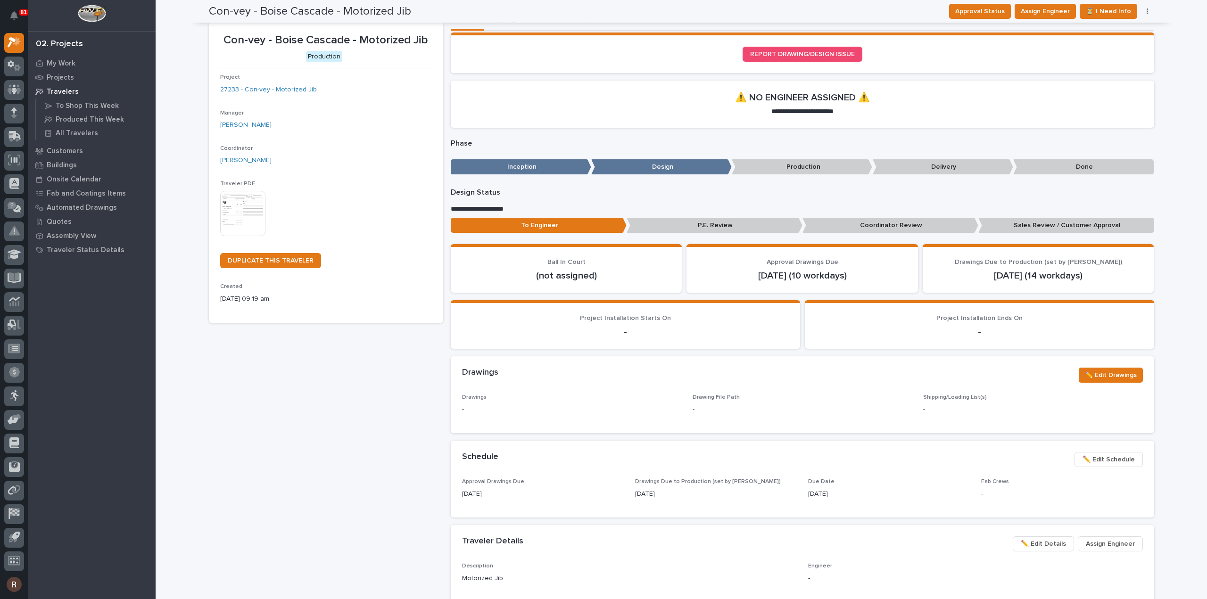
scroll to position [0, 0]
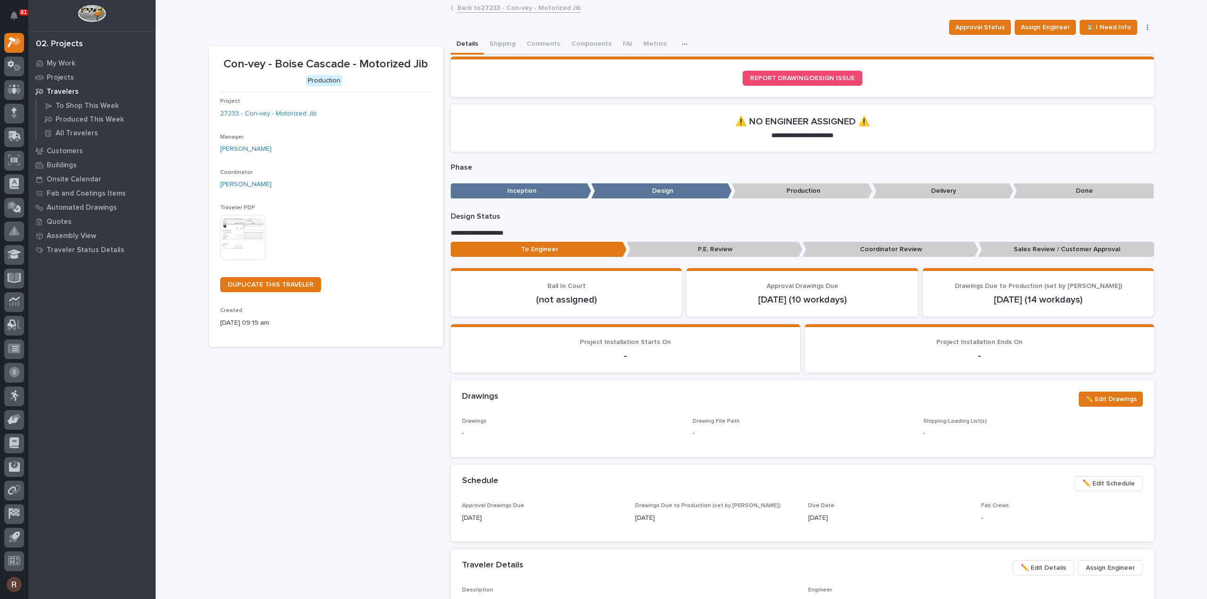
click at [487, 10] on link "Back to 27233 - Con-vey - Motorized Jib" at bounding box center [519, 7] width 124 height 11
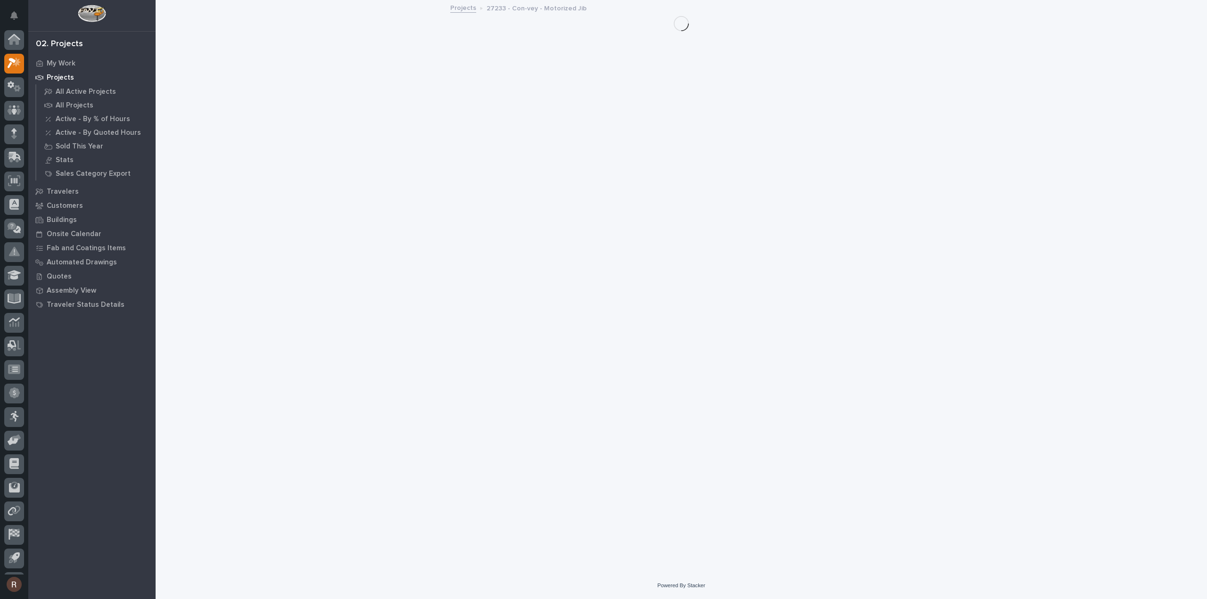
scroll to position [21, 0]
